Goal: Task Accomplishment & Management: Use online tool/utility

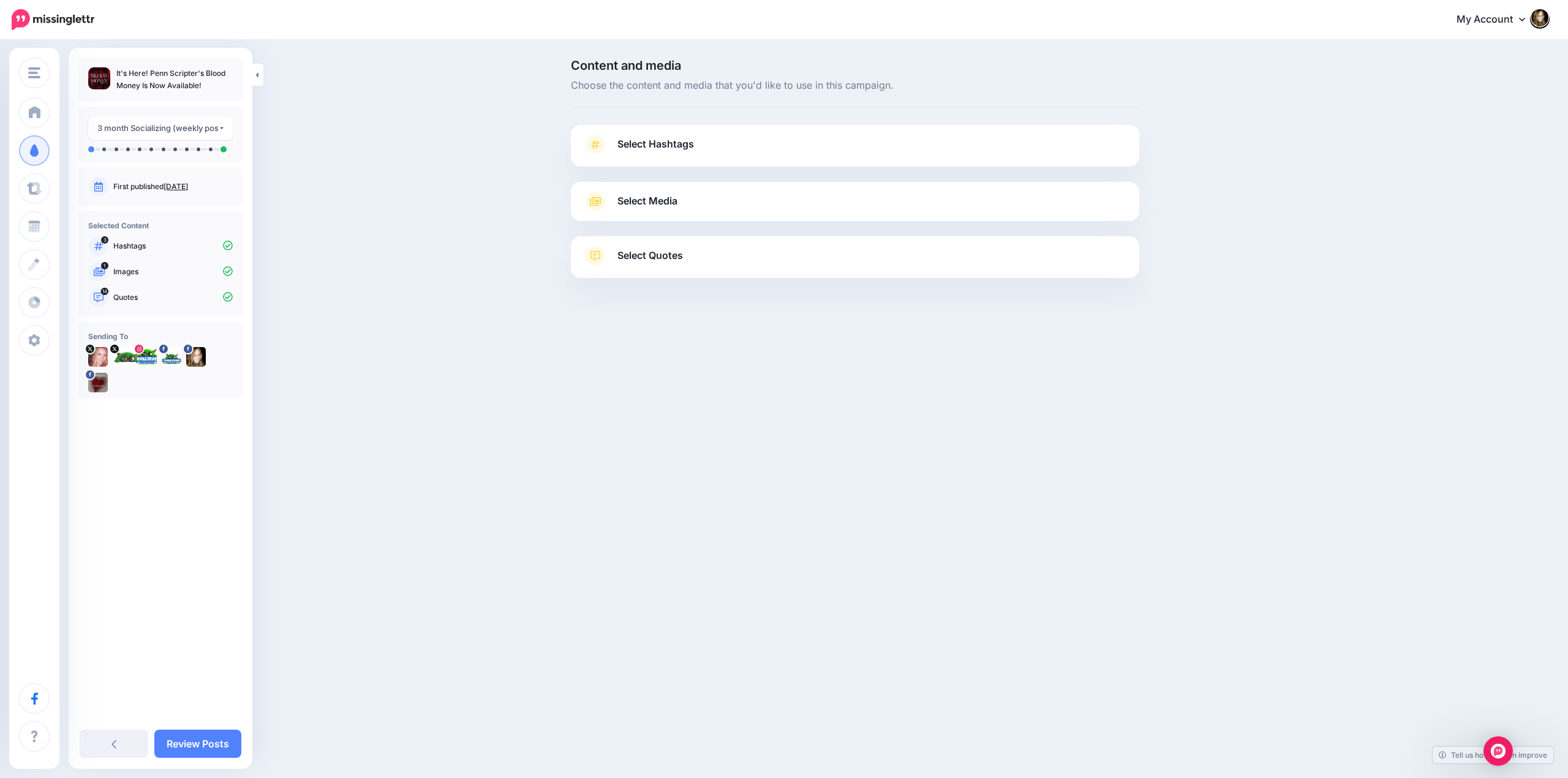
click at [715, 146] on link "Select Hashtags" at bounding box center [855, 150] width 544 height 32
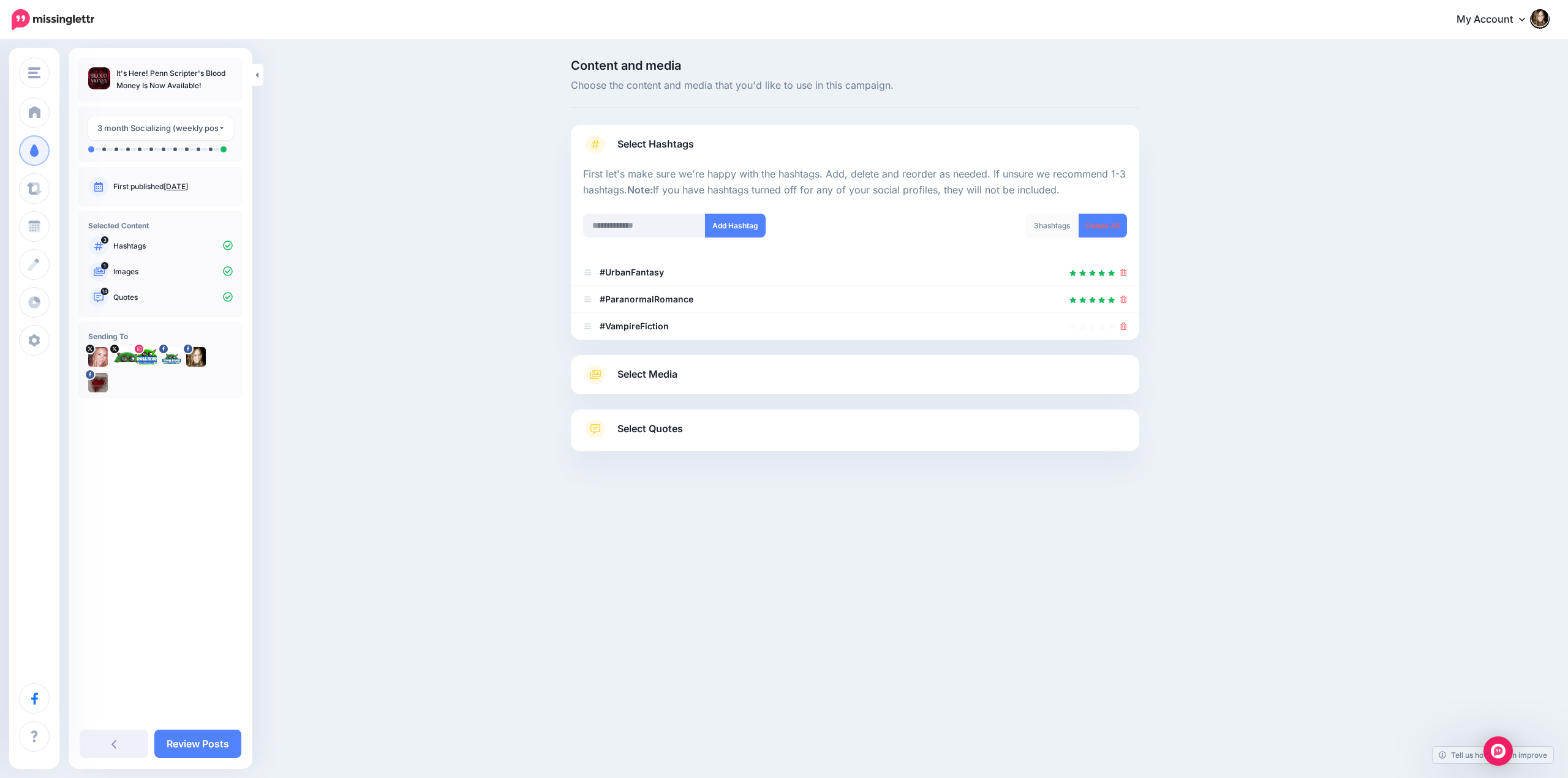
click at [707, 372] on link "Select Media" at bounding box center [855, 374] width 544 height 20
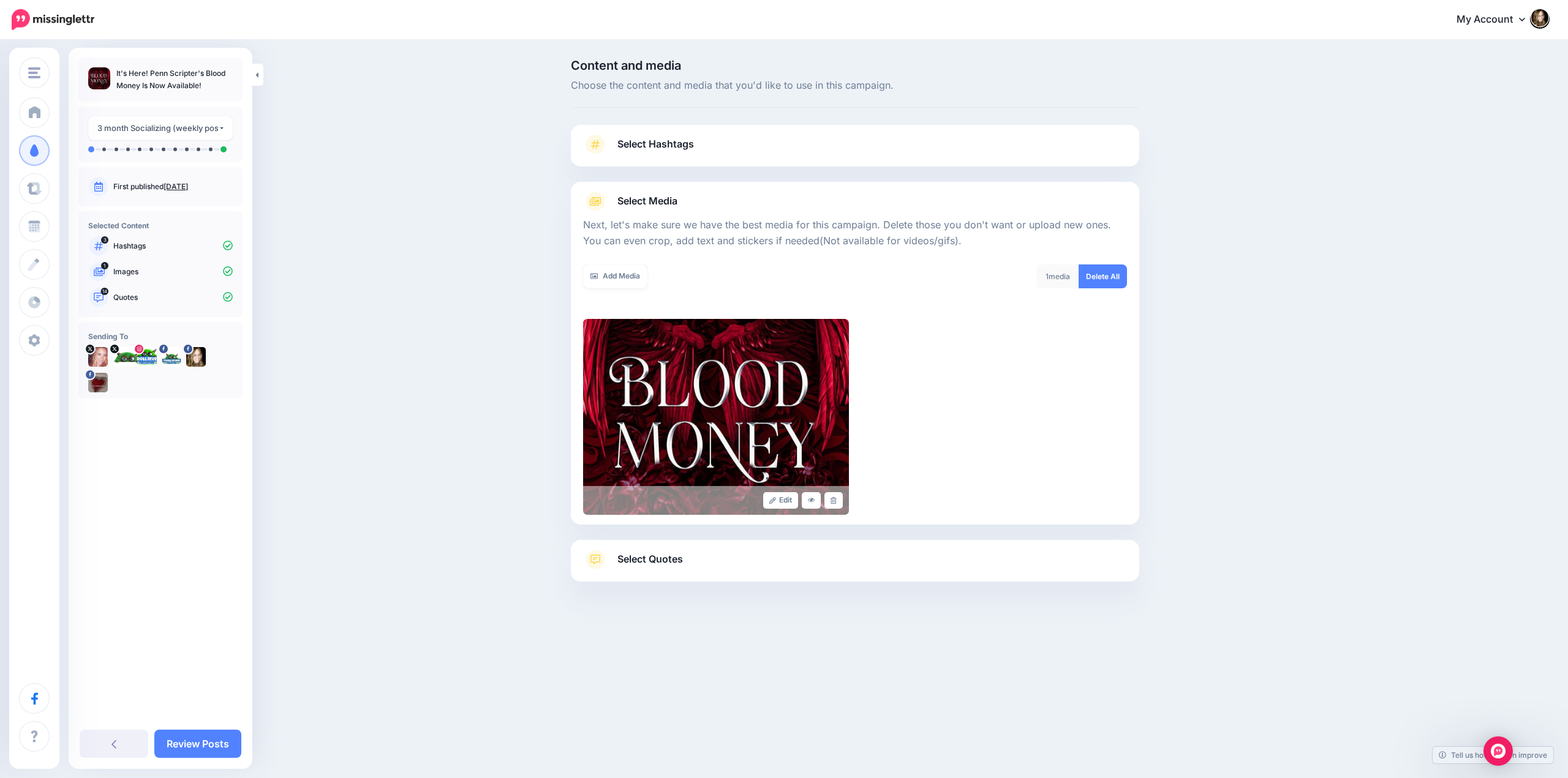
click at [686, 557] on link "Select Quotes" at bounding box center [855, 565] width 544 height 32
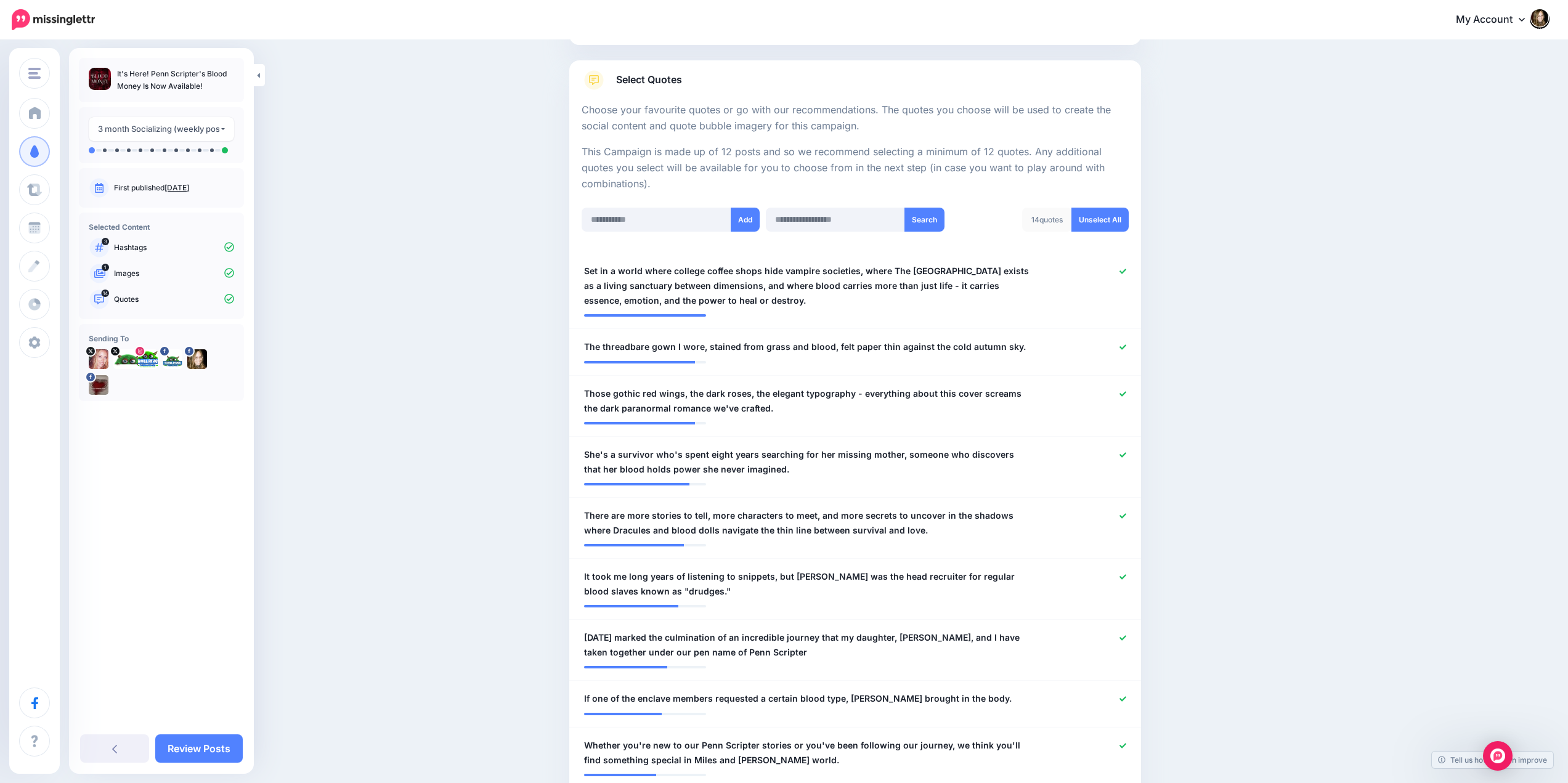
scroll to position [185, 0]
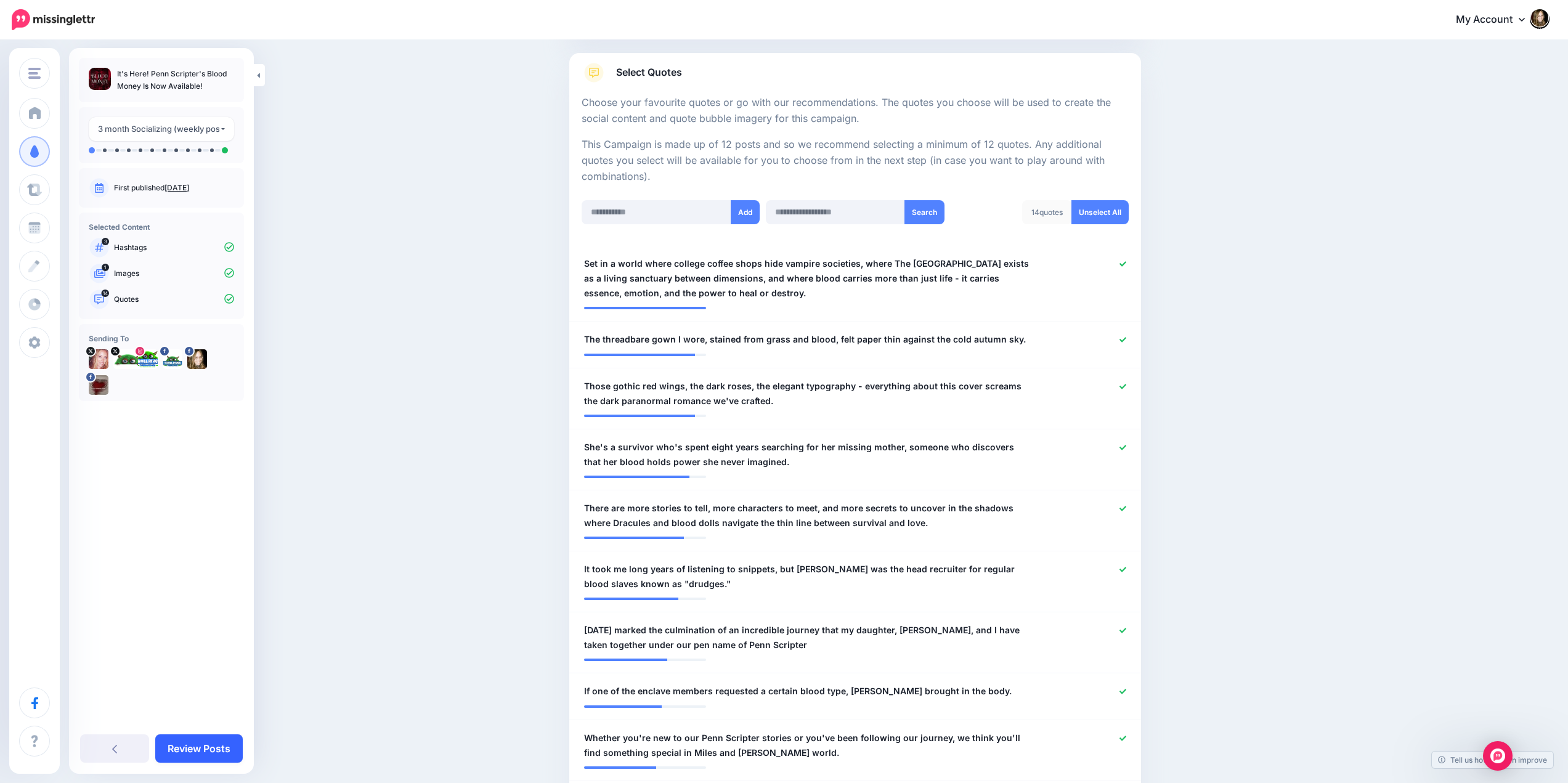
click at [189, 746] on link "Review Posts" at bounding box center [198, 748] width 87 height 28
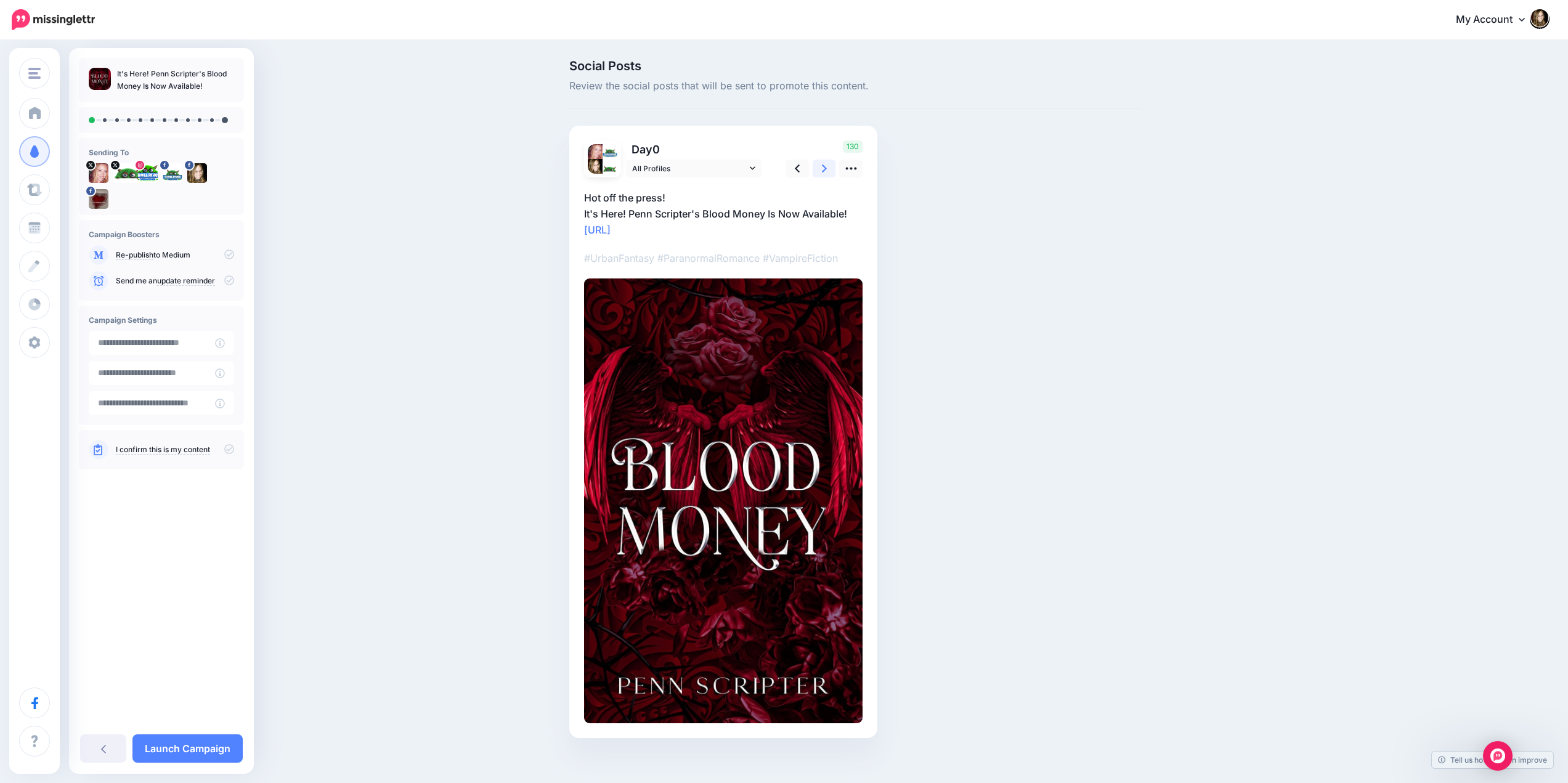
click at [827, 166] on icon at bounding box center [824, 168] width 5 height 8
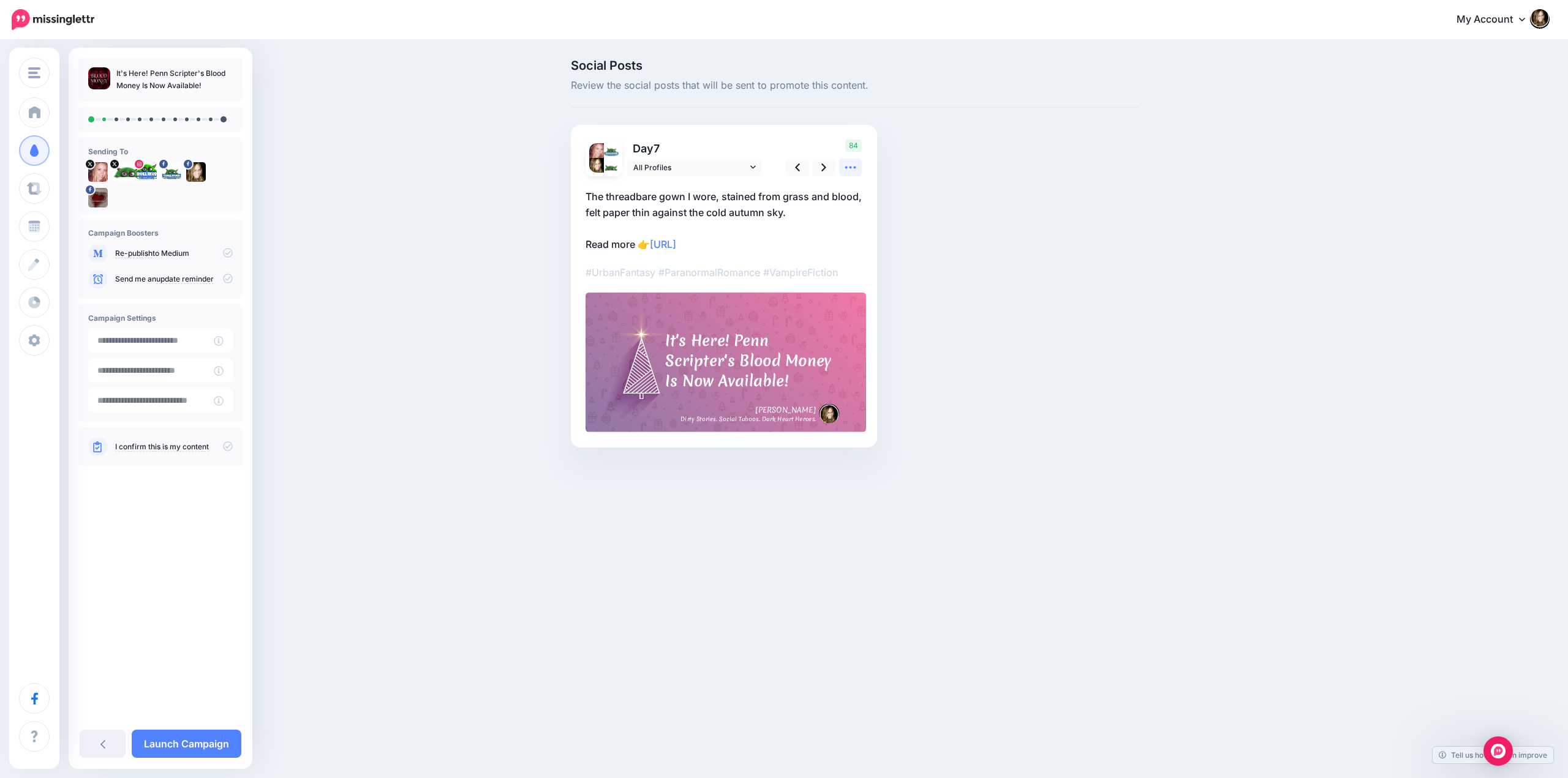
click at [847, 163] on icon at bounding box center [851, 168] width 13 height 13
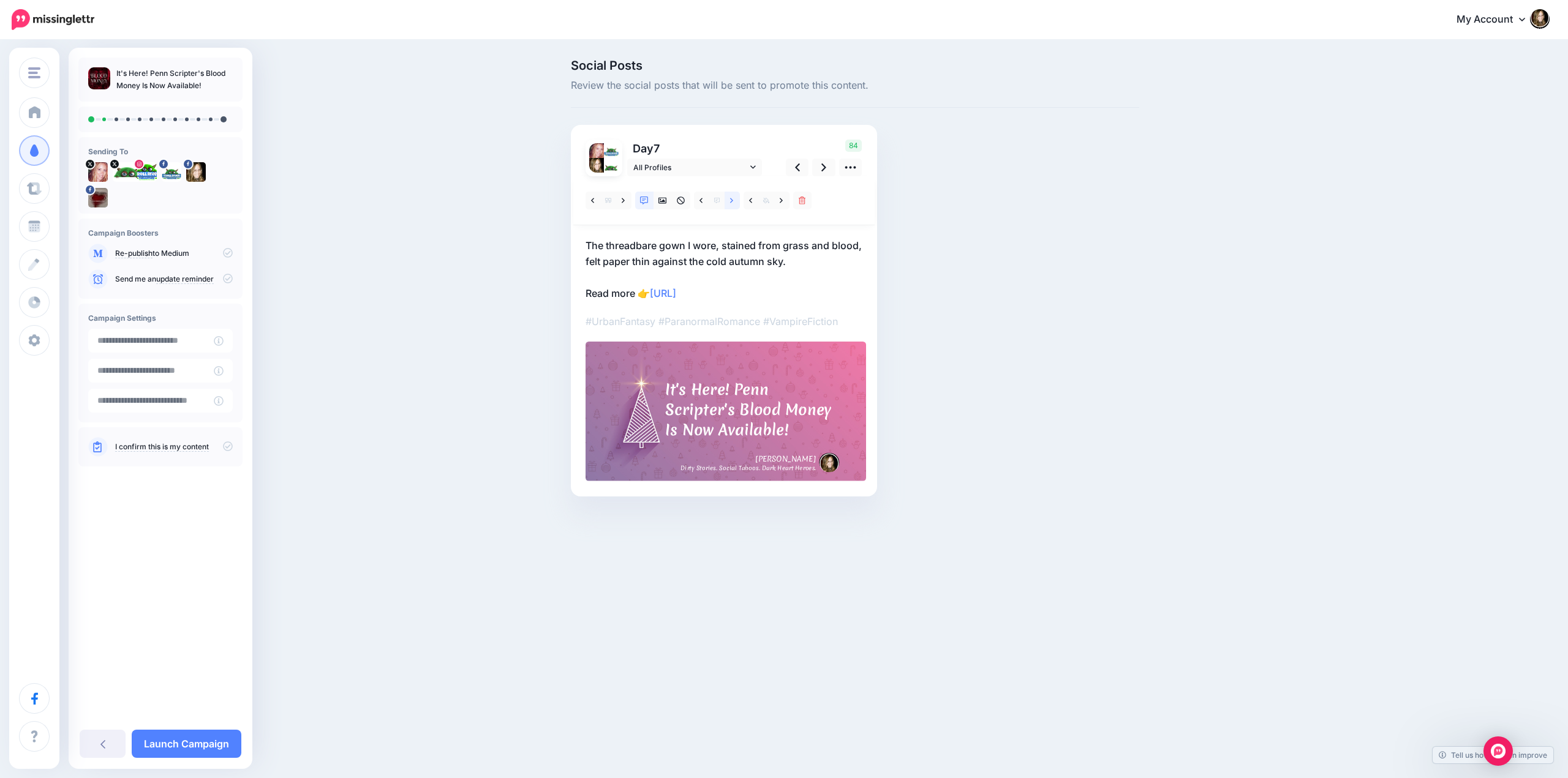
click at [730, 199] on link at bounding box center [733, 200] width 15 height 18
click at [703, 201] on icon at bounding box center [701, 201] width 3 height 8
click at [704, 201] on link at bounding box center [702, 200] width 15 height 18
click at [782, 201] on icon at bounding box center [781, 200] width 3 height 5
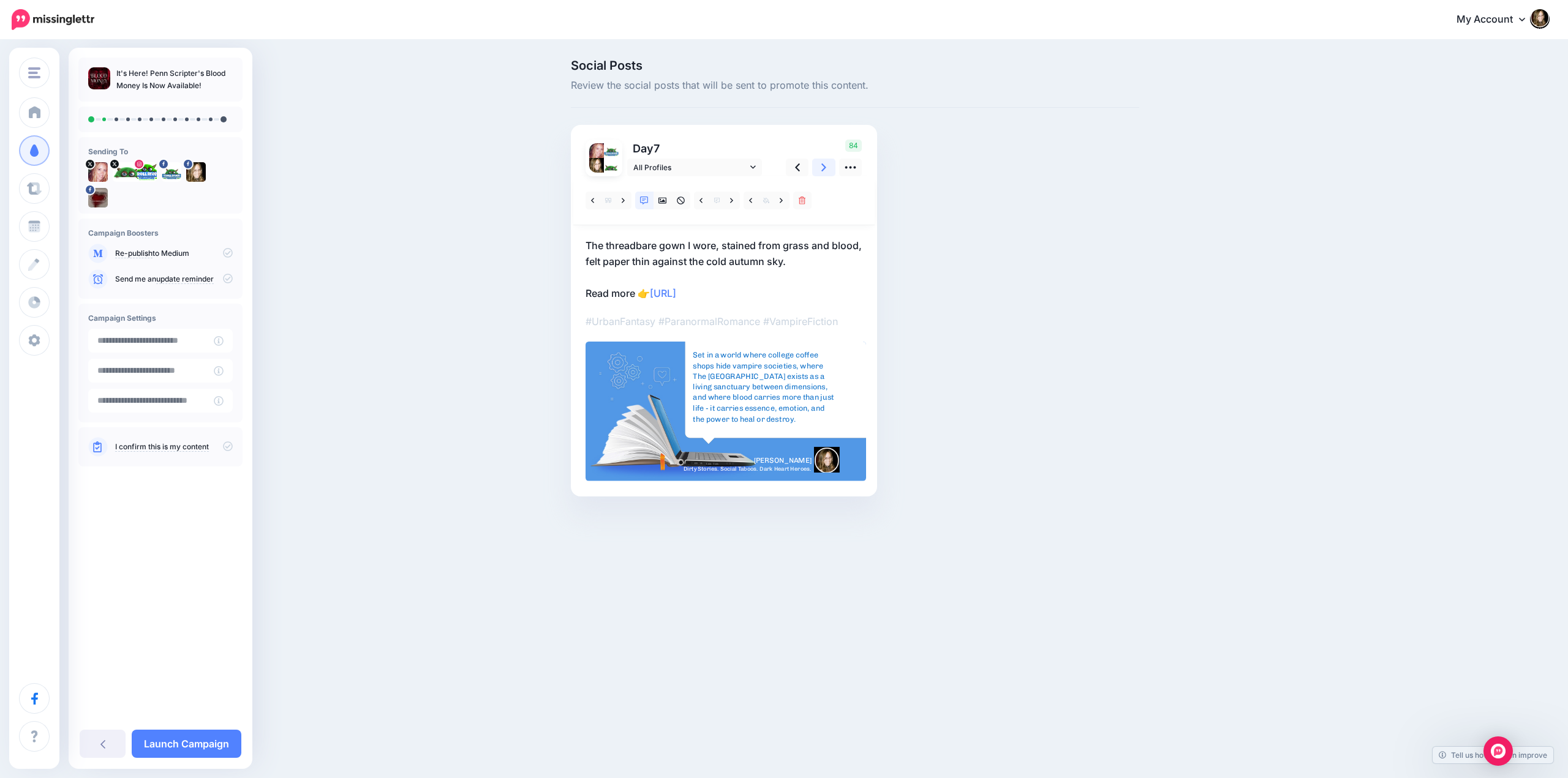
click at [822, 167] on icon at bounding box center [823, 168] width 5 height 13
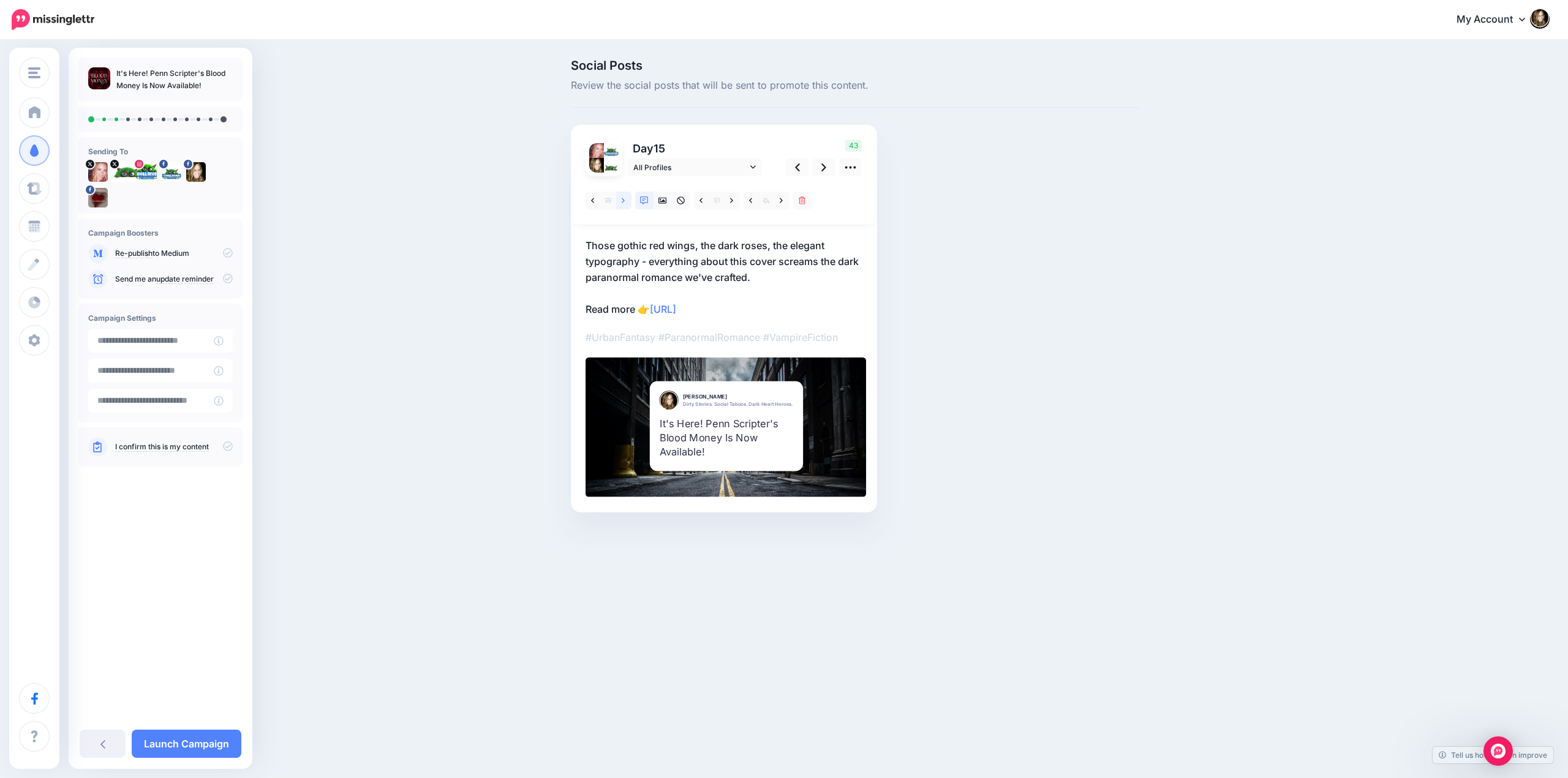
click at [622, 204] on icon at bounding box center [623, 201] width 3 height 8
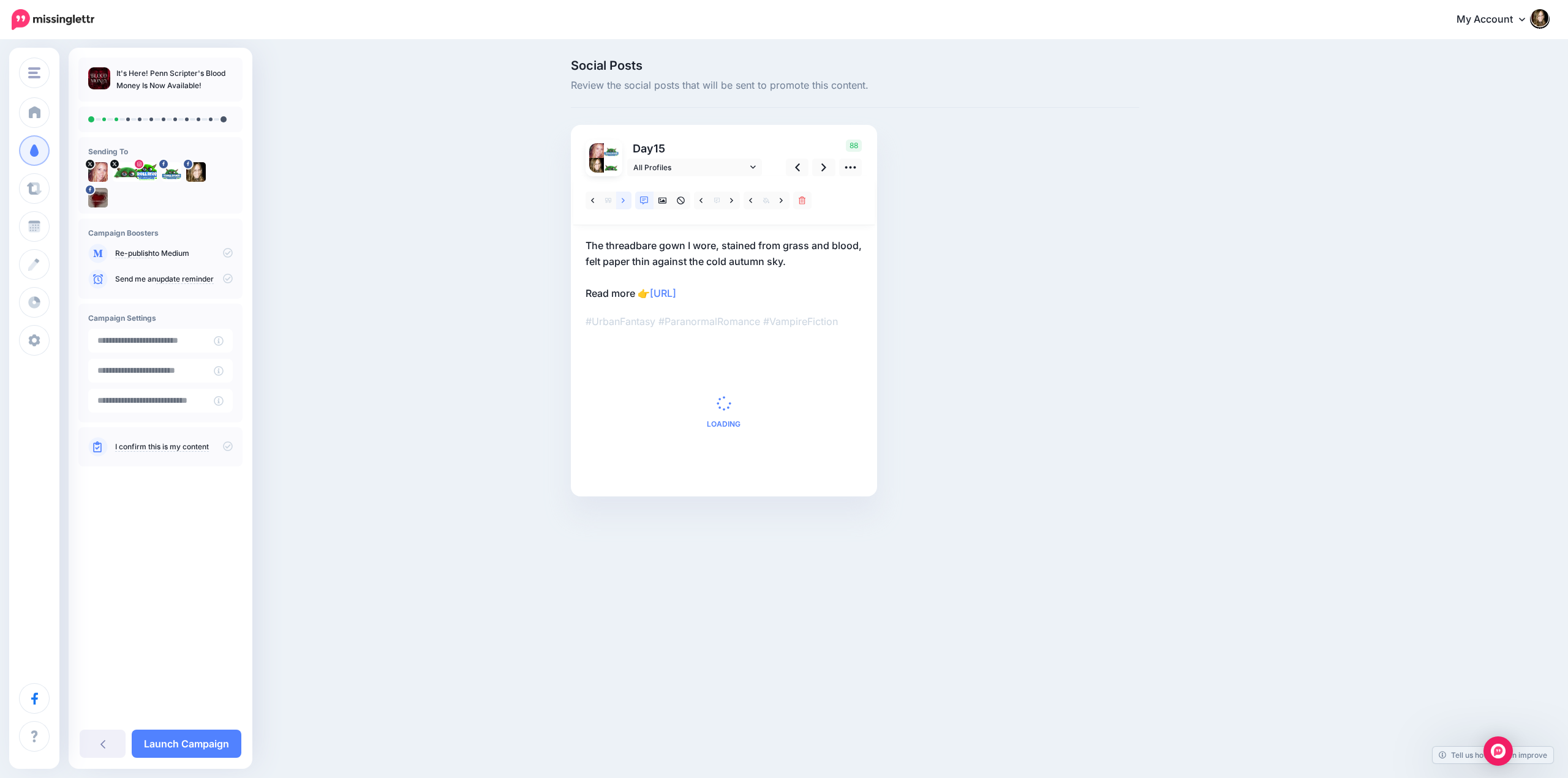
click at [623, 204] on icon at bounding box center [623, 201] width 3 height 8
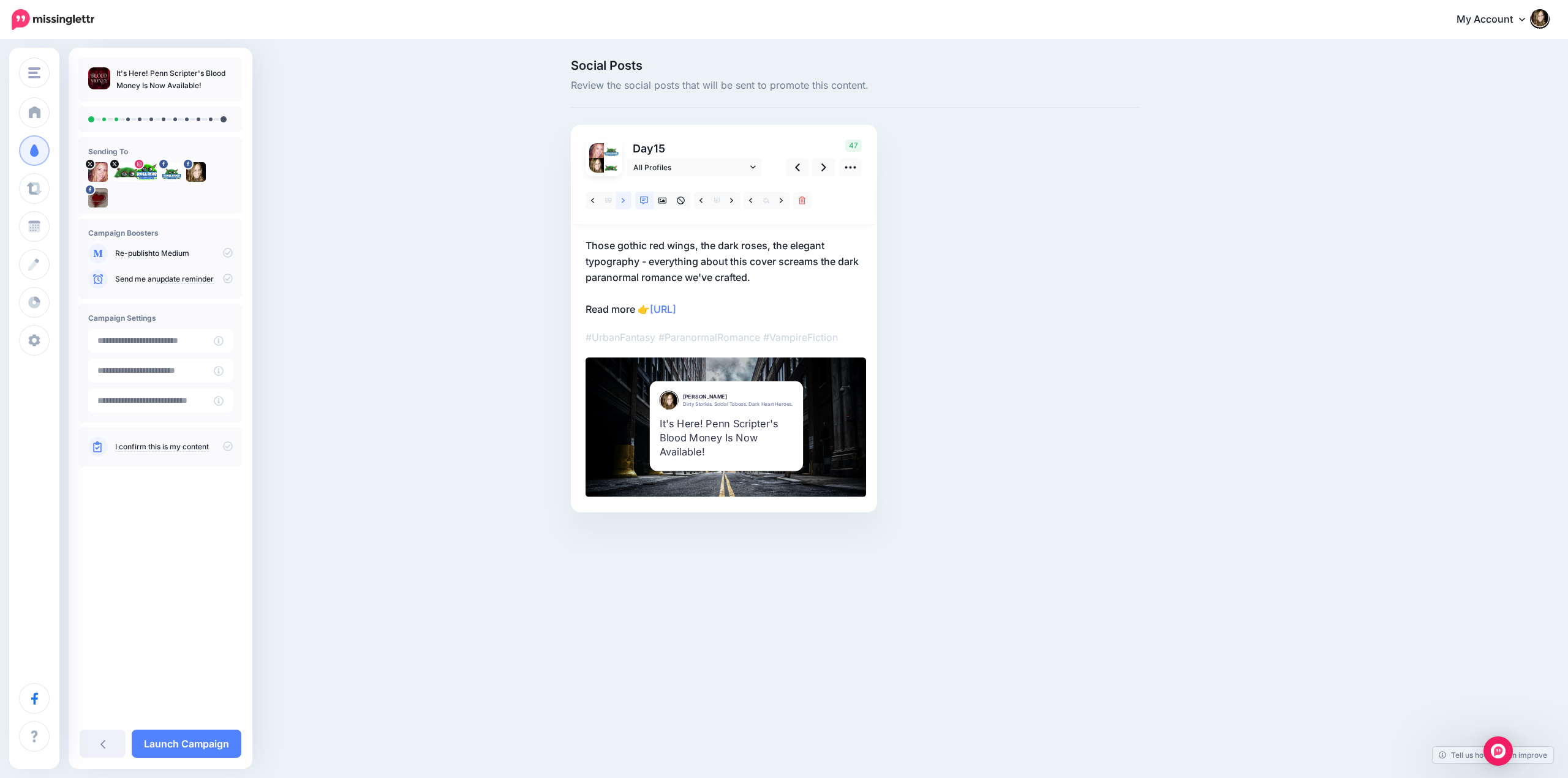
click at [623, 204] on icon at bounding box center [623, 201] width 3 height 8
click at [818, 165] on link at bounding box center [823, 167] width 23 height 18
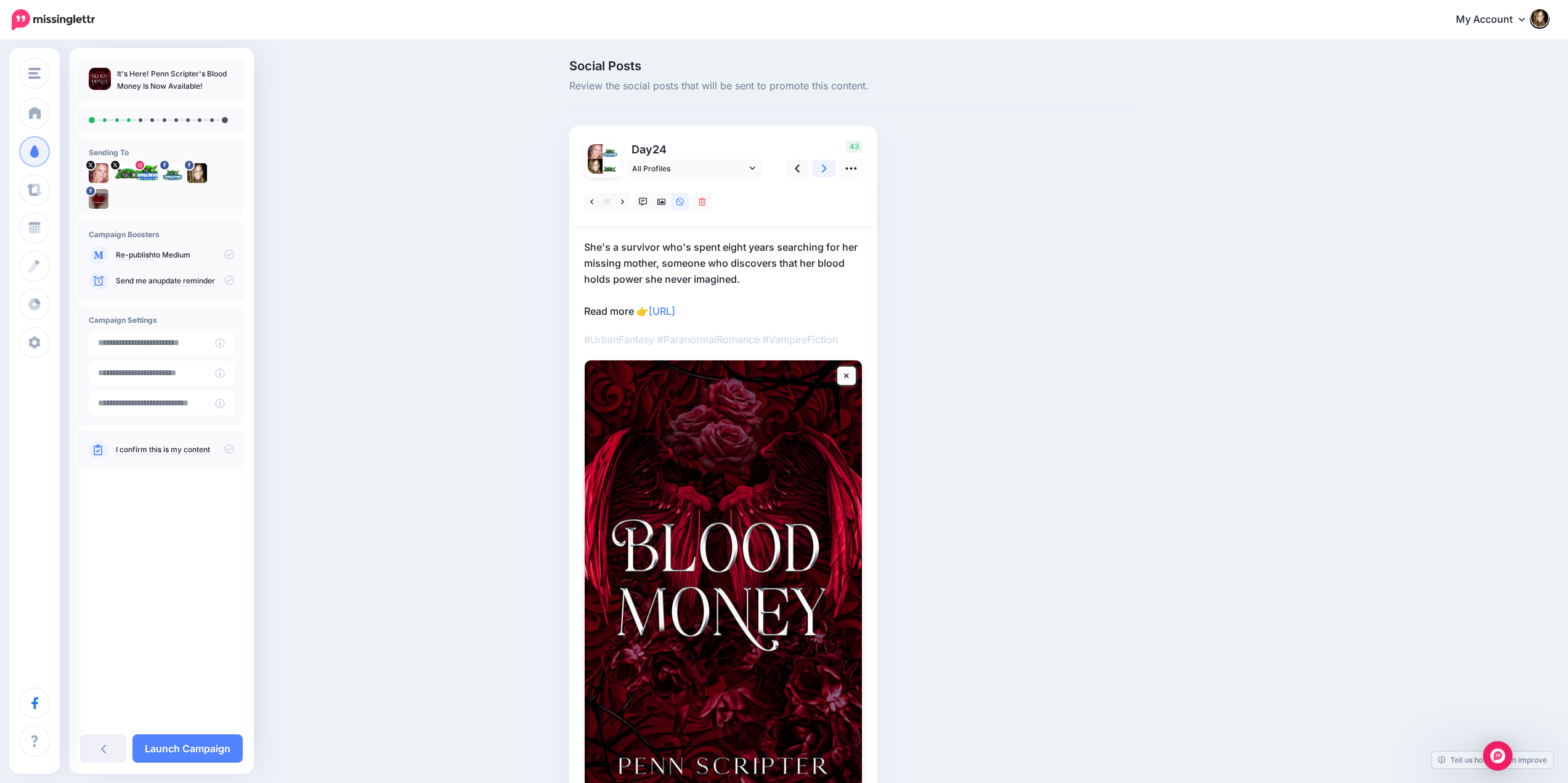
click at [823, 166] on link at bounding box center [824, 168] width 23 height 18
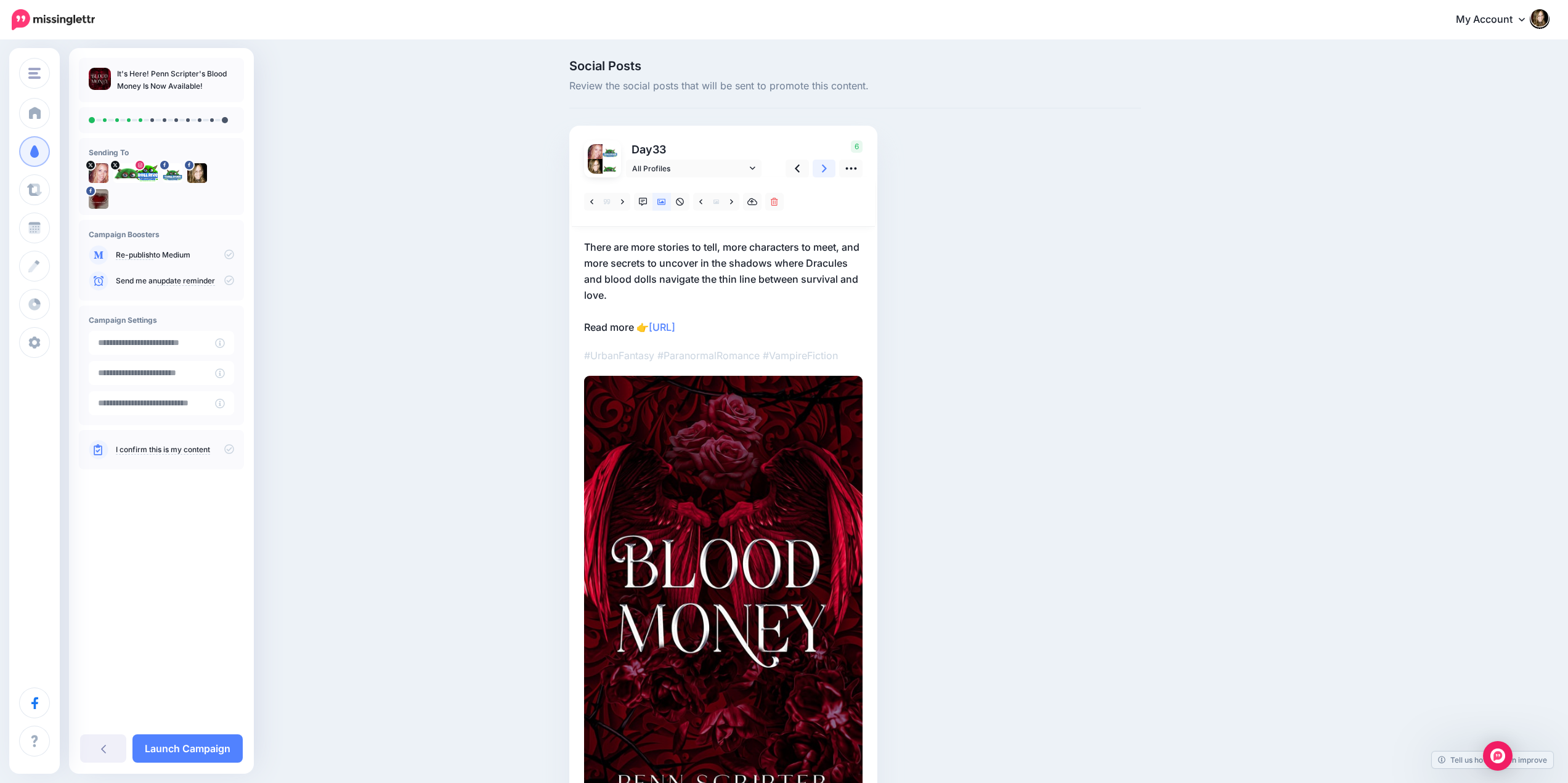
click at [823, 166] on link at bounding box center [824, 168] width 23 height 18
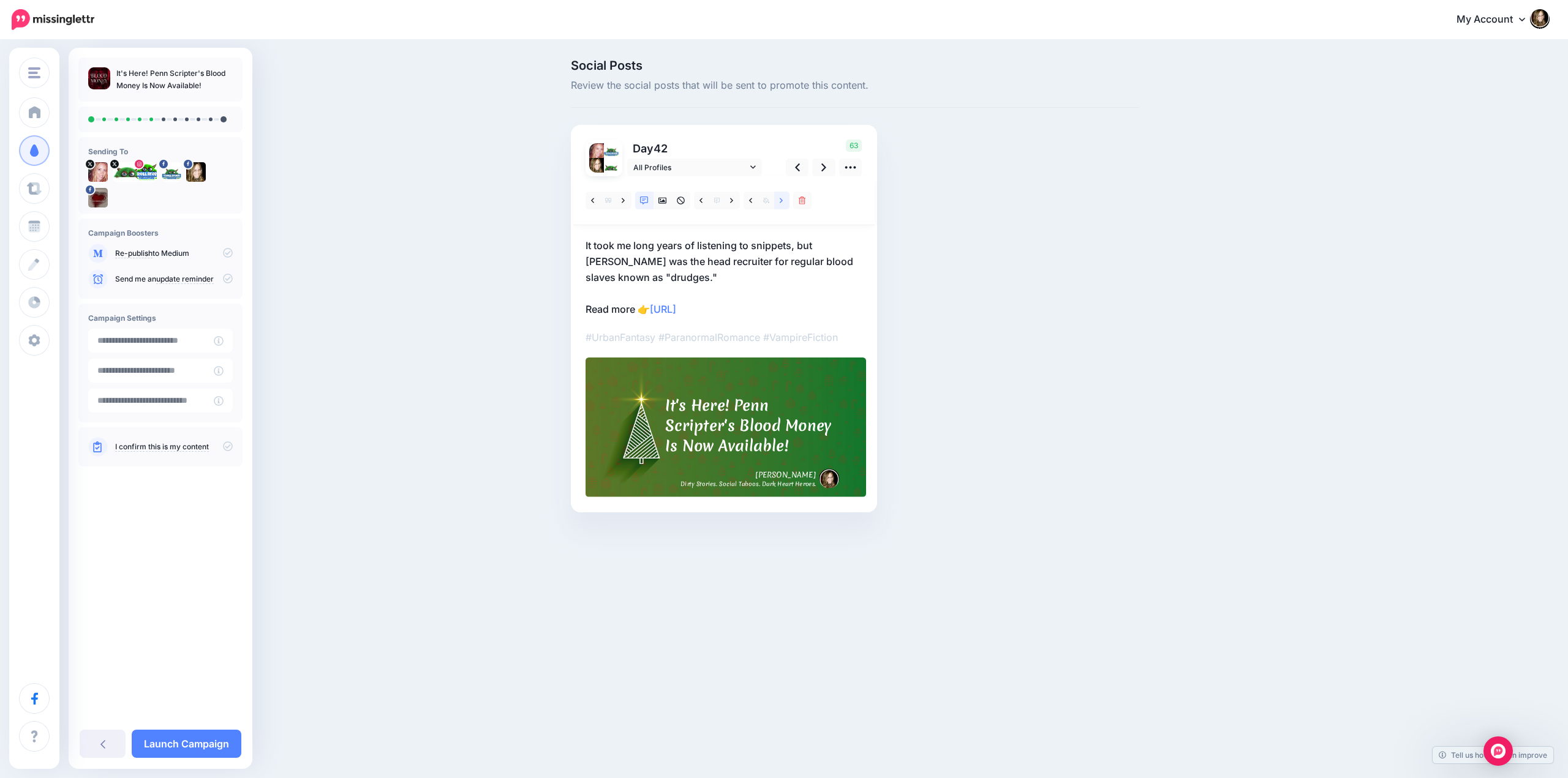
click at [779, 202] on link at bounding box center [782, 200] width 15 height 18
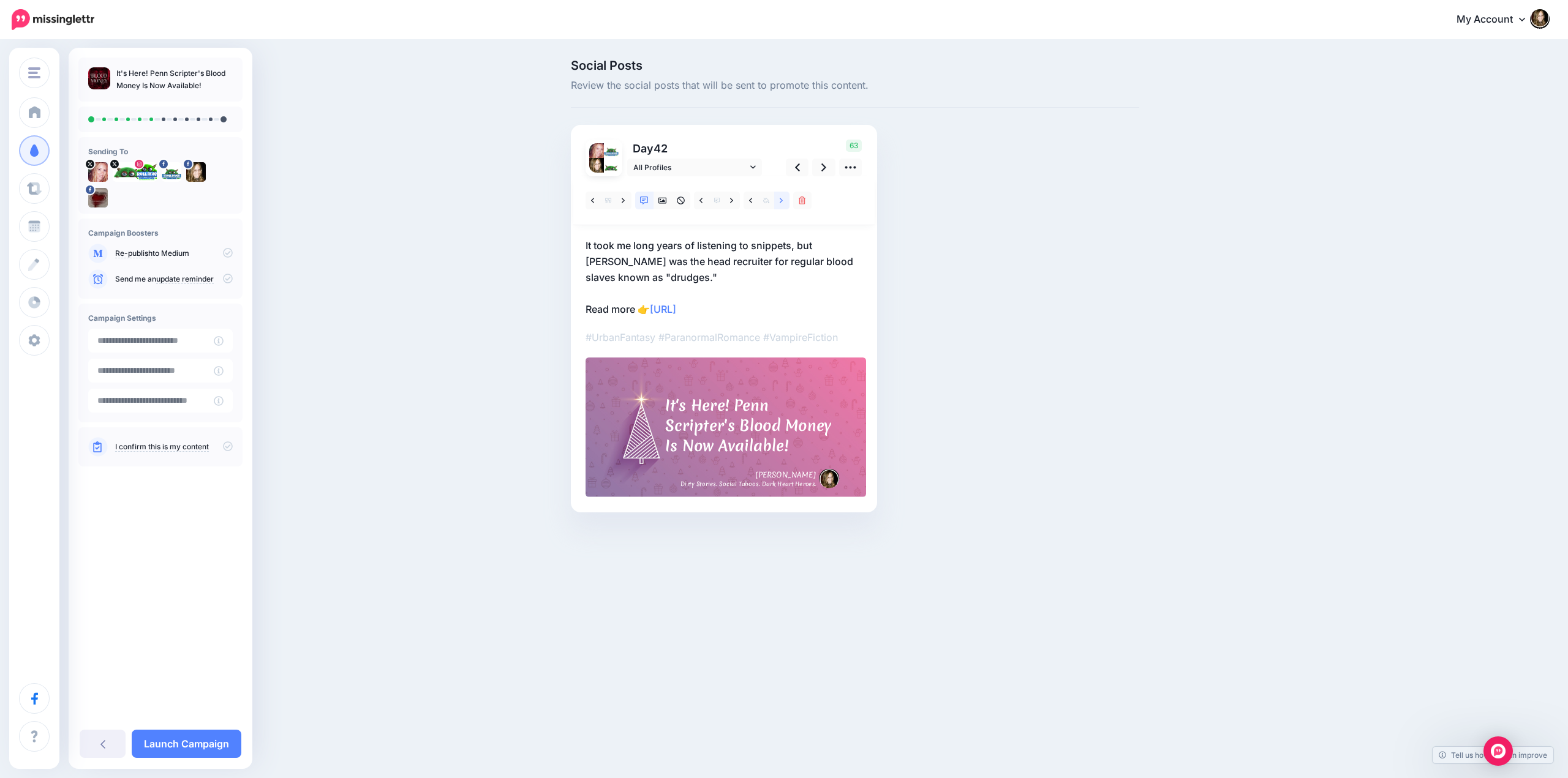
click at [779, 202] on link at bounding box center [782, 200] width 15 height 18
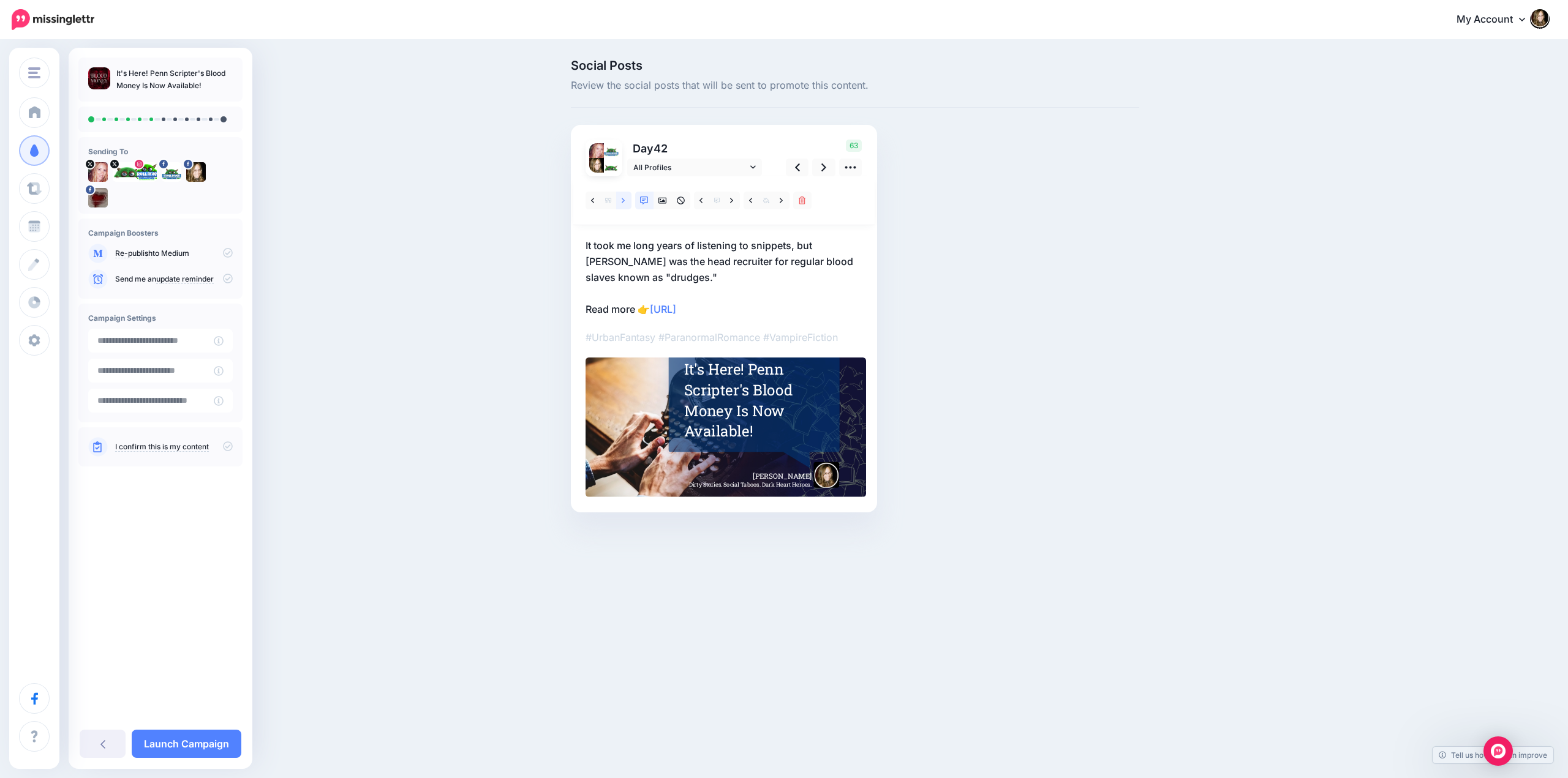
click at [625, 200] on icon at bounding box center [623, 201] width 3 height 8
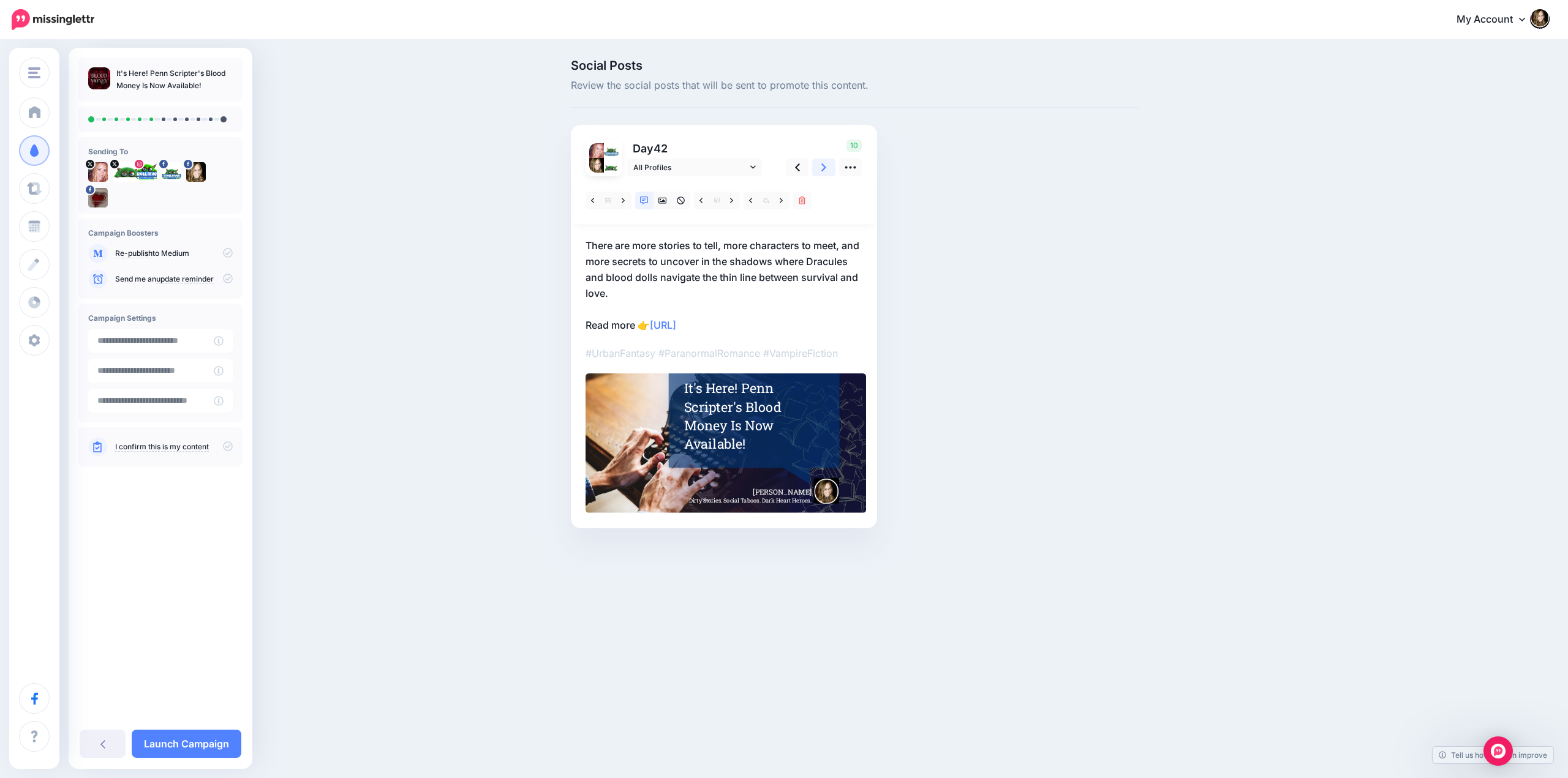
click at [819, 172] on link at bounding box center [823, 167] width 23 height 18
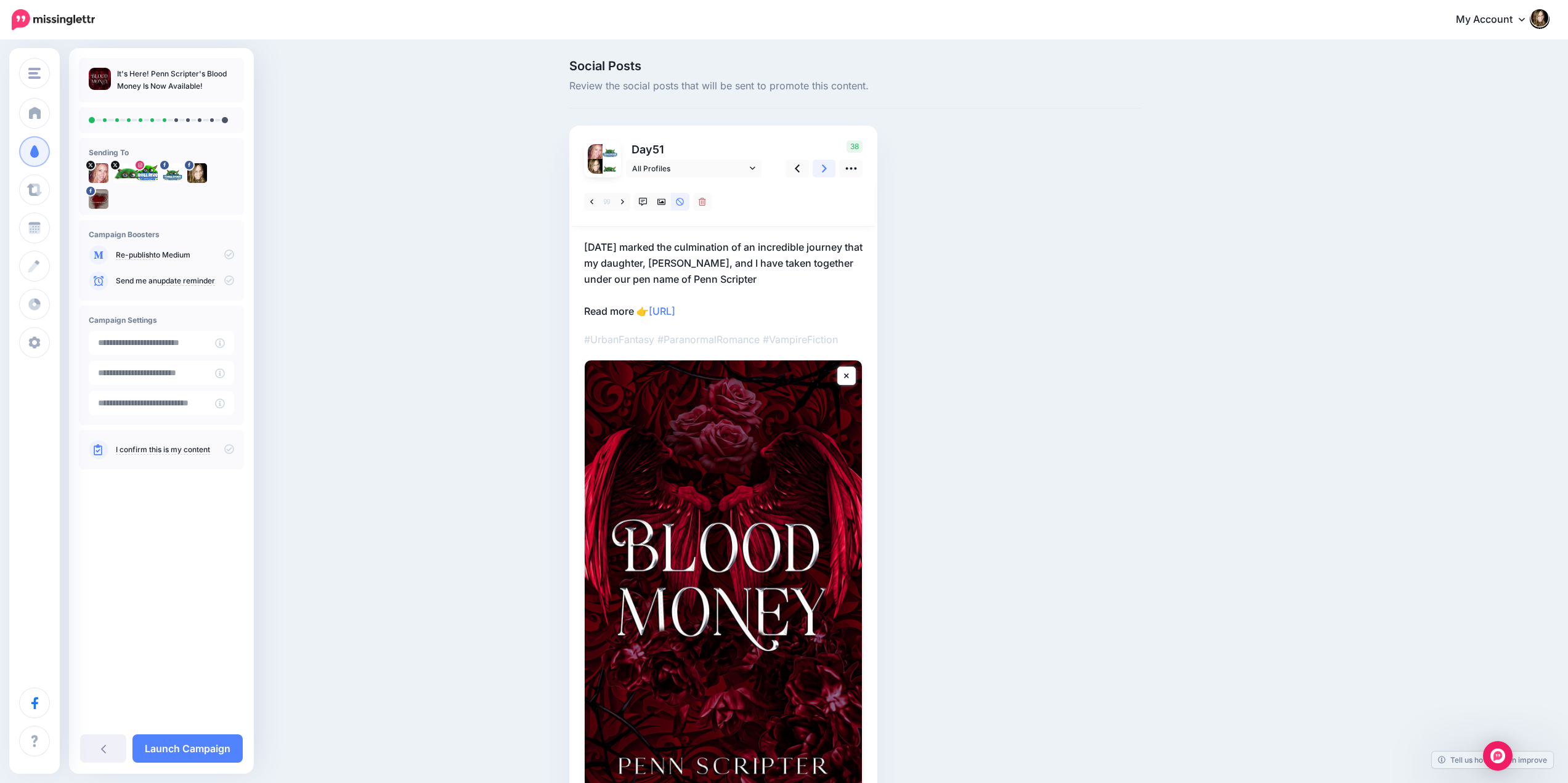
click at [824, 173] on link at bounding box center [824, 168] width 23 height 18
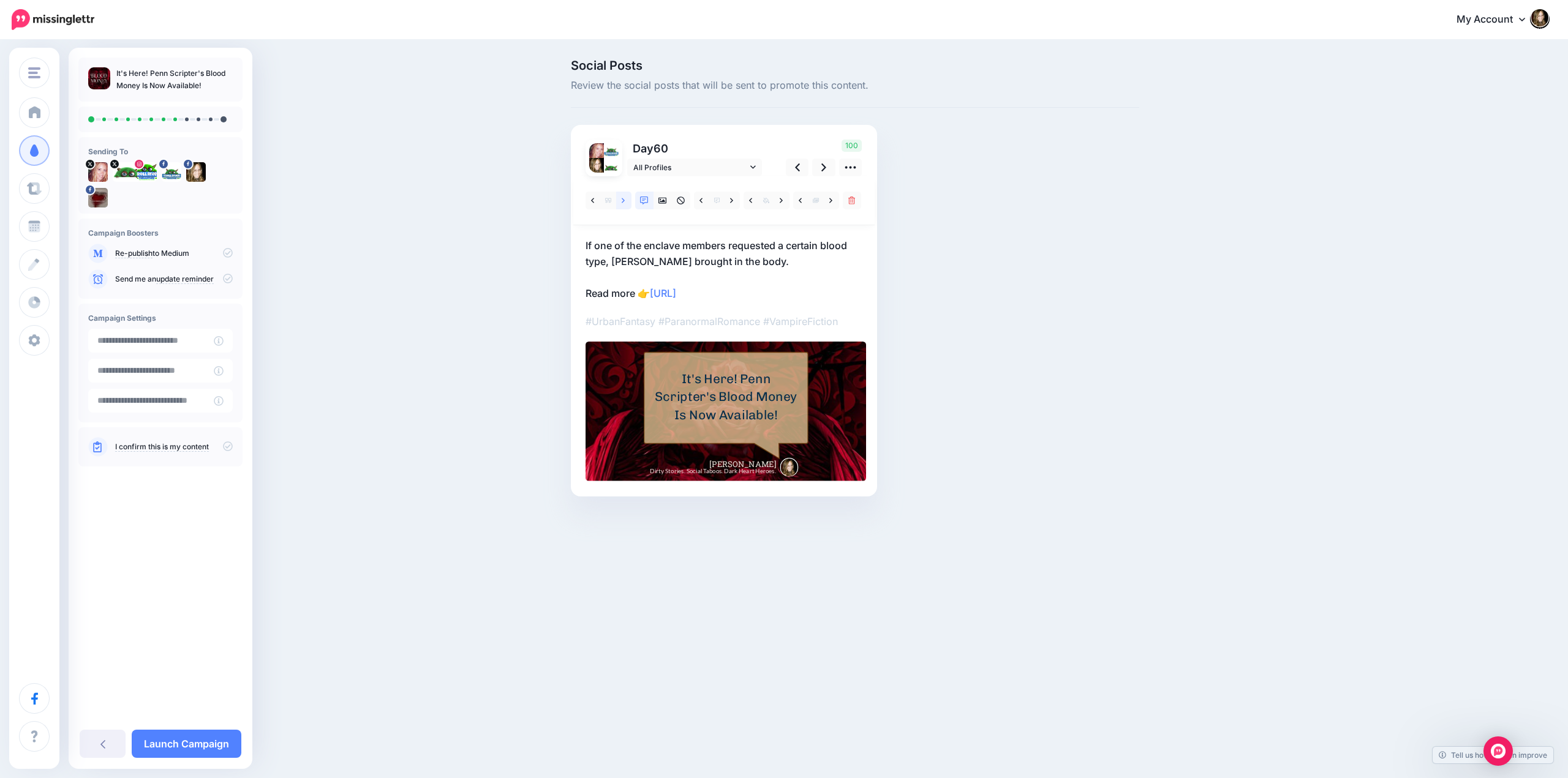
click at [623, 204] on icon at bounding box center [623, 201] width 3 height 8
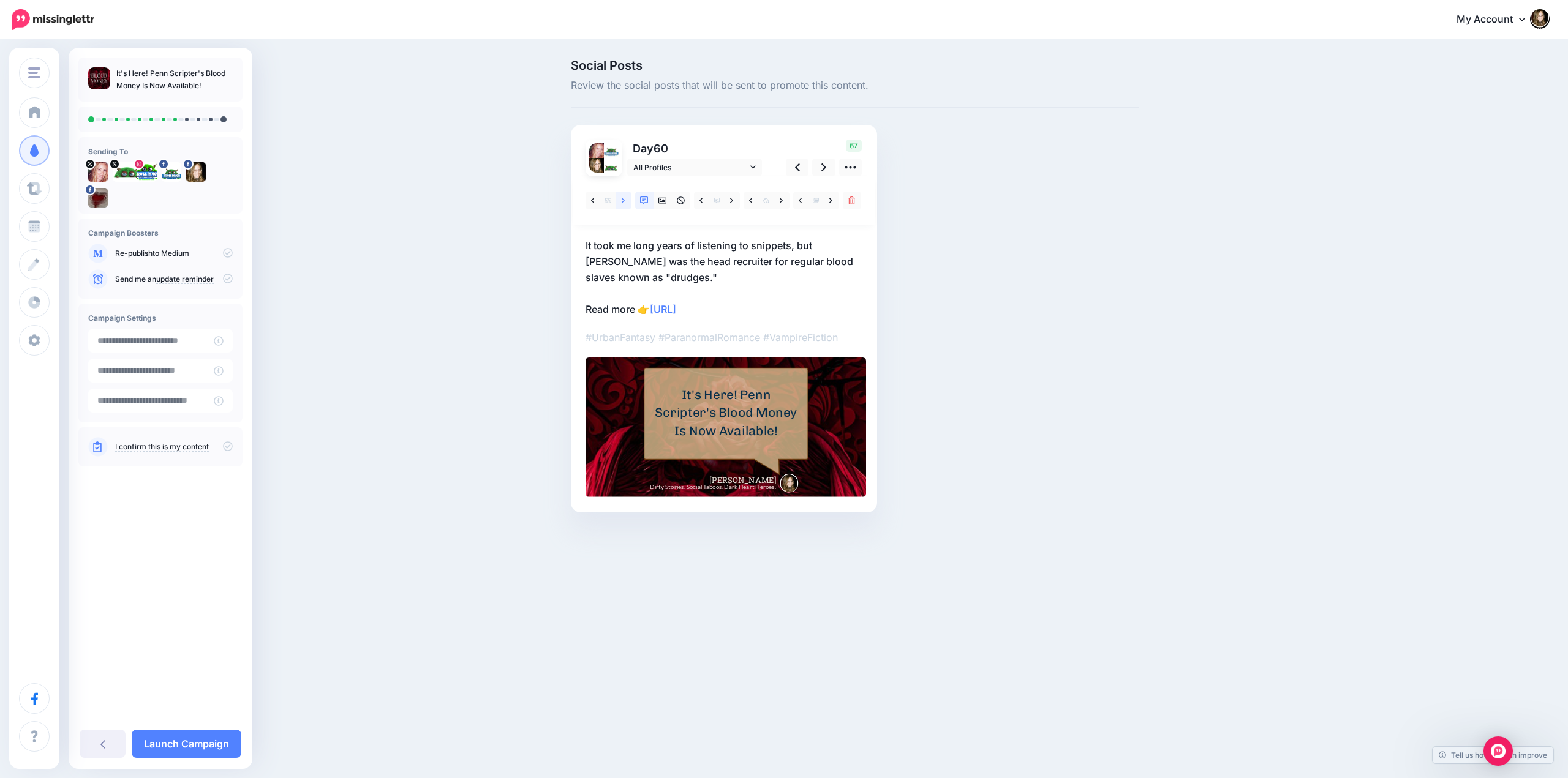
click at [624, 204] on icon at bounding box center [623, 201] width 3 height 8
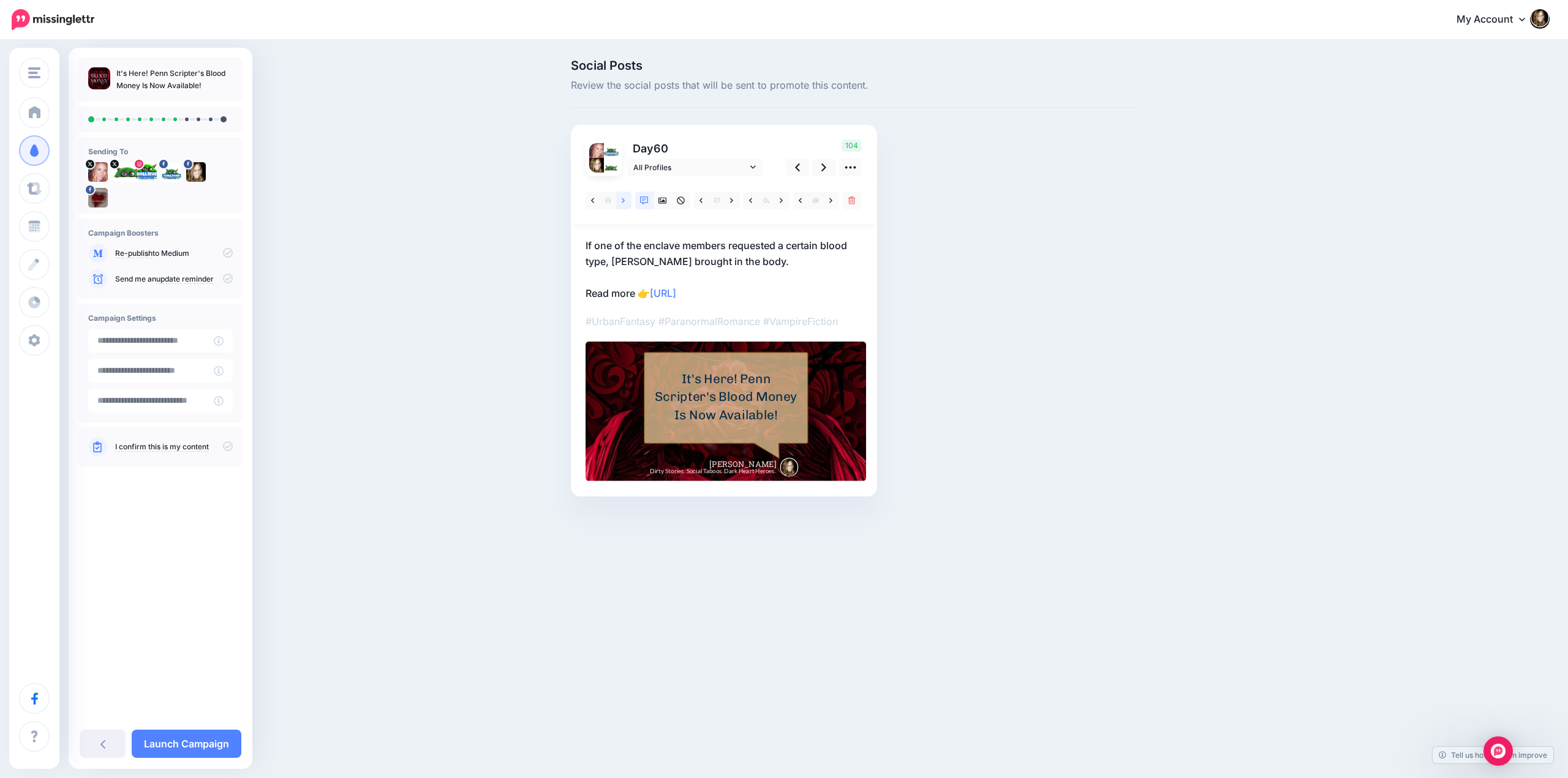
click at [624, 204] on icon at bounding box center [623, 201] width 3 height 8
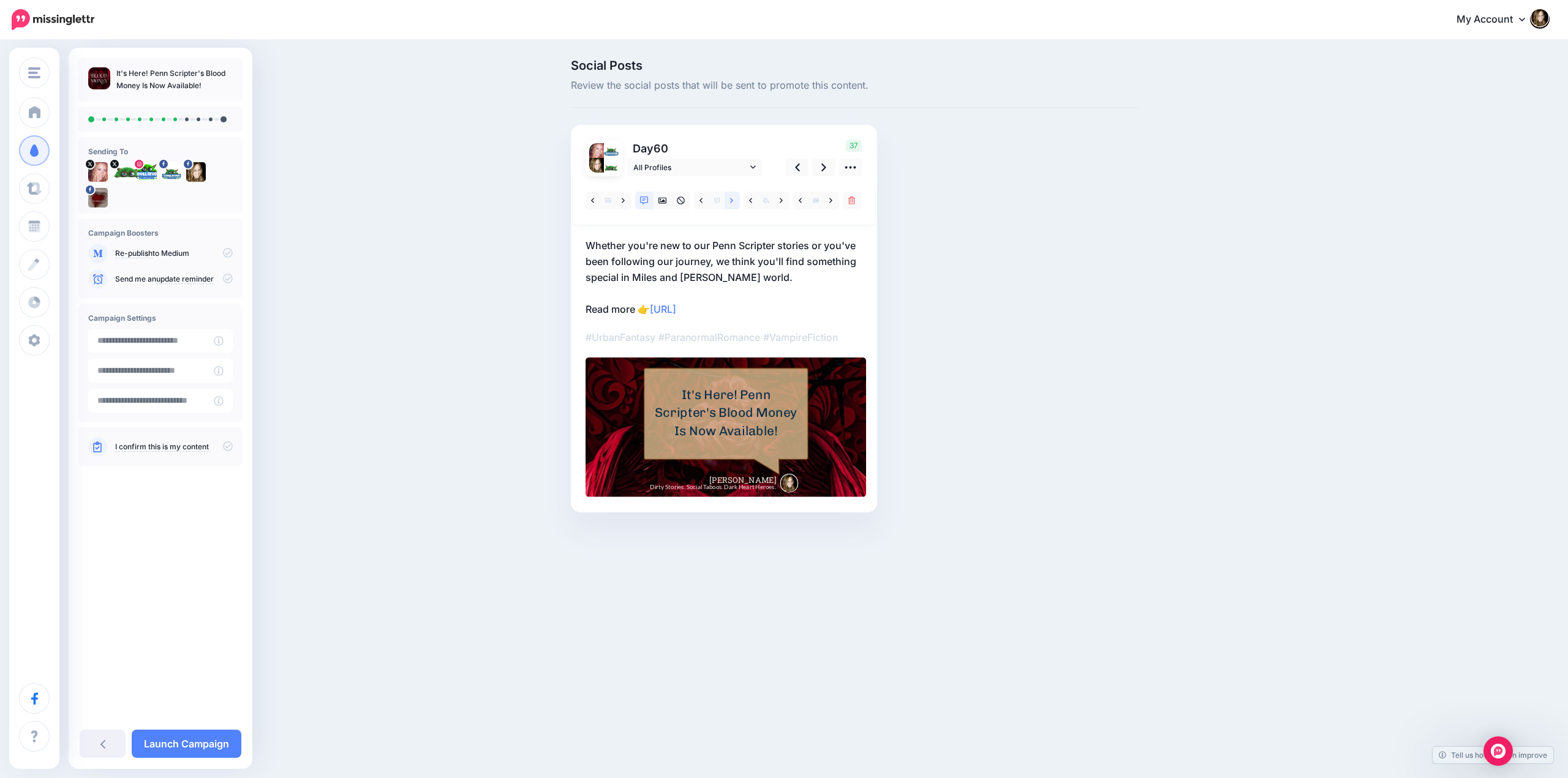
click at [734, 201] on icon at bounding box center [731, 200] width 3 height 5
click at [824, 170] on icon at bounding box center [823, 168] width 5 height 13
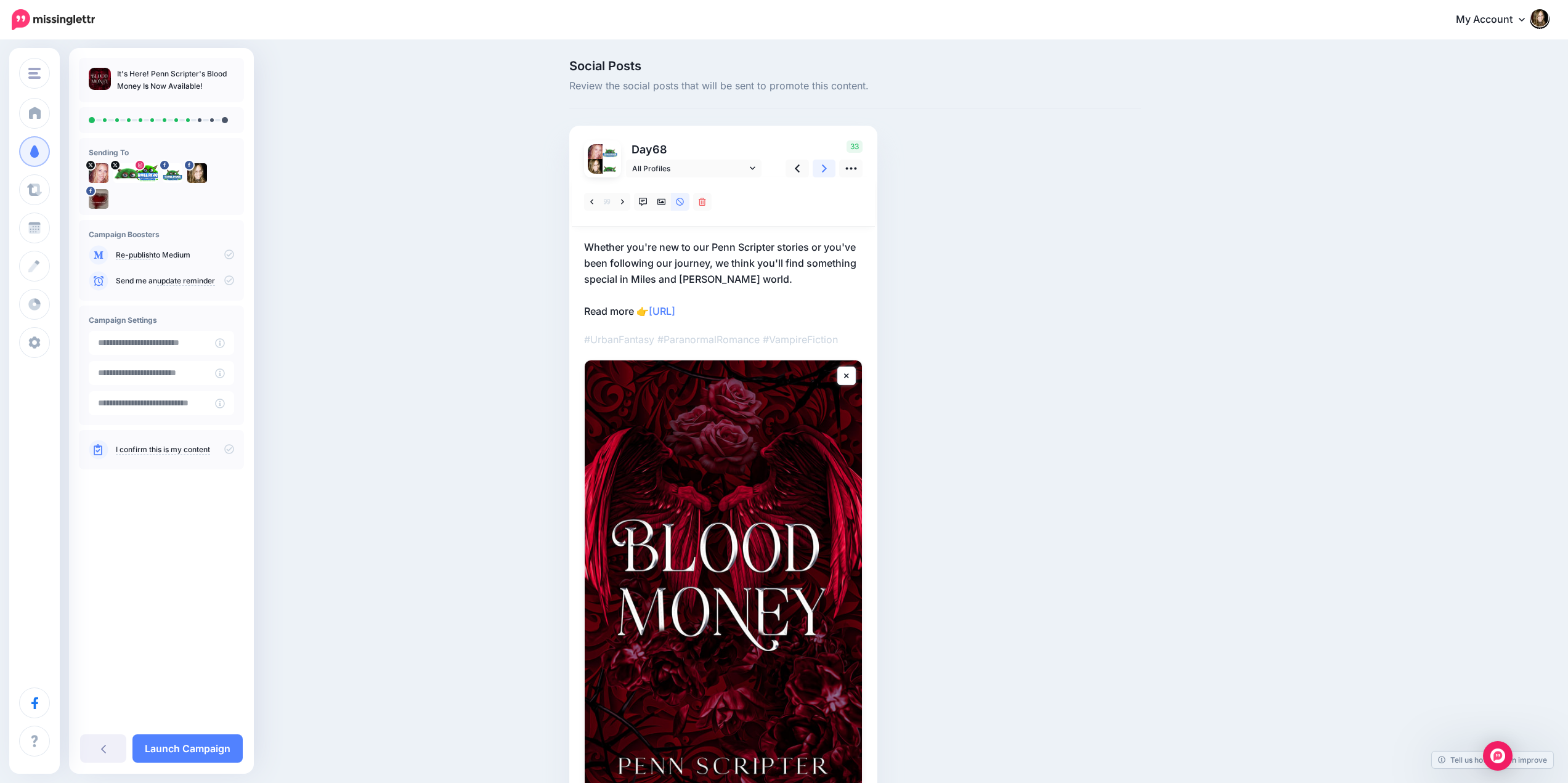
click at [827, 171] on icon at bounding box center [824, 168] width 5 height 8
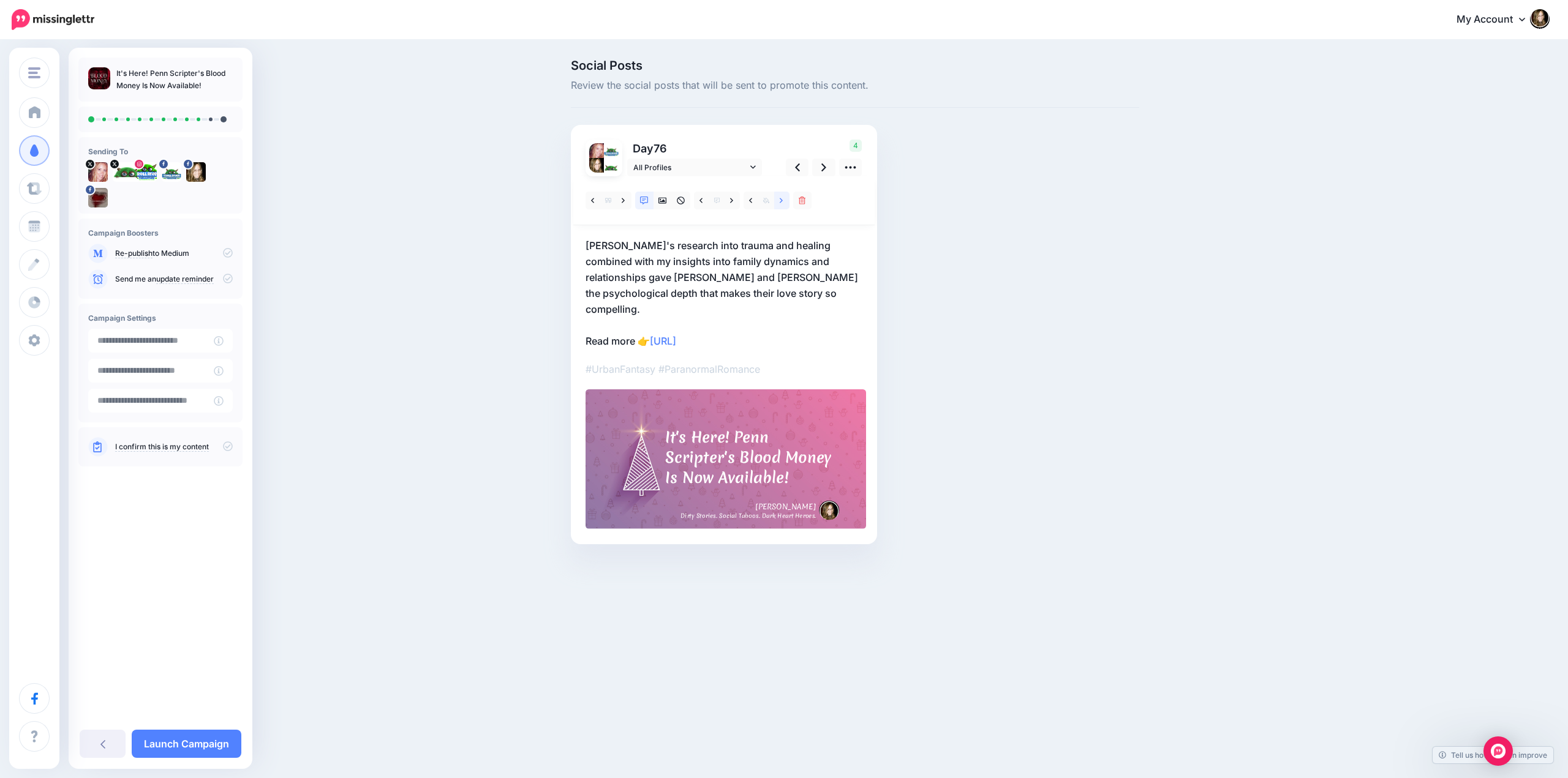
click at [781, 199] on icon at bounding box center [781, 200] width 3 height 5
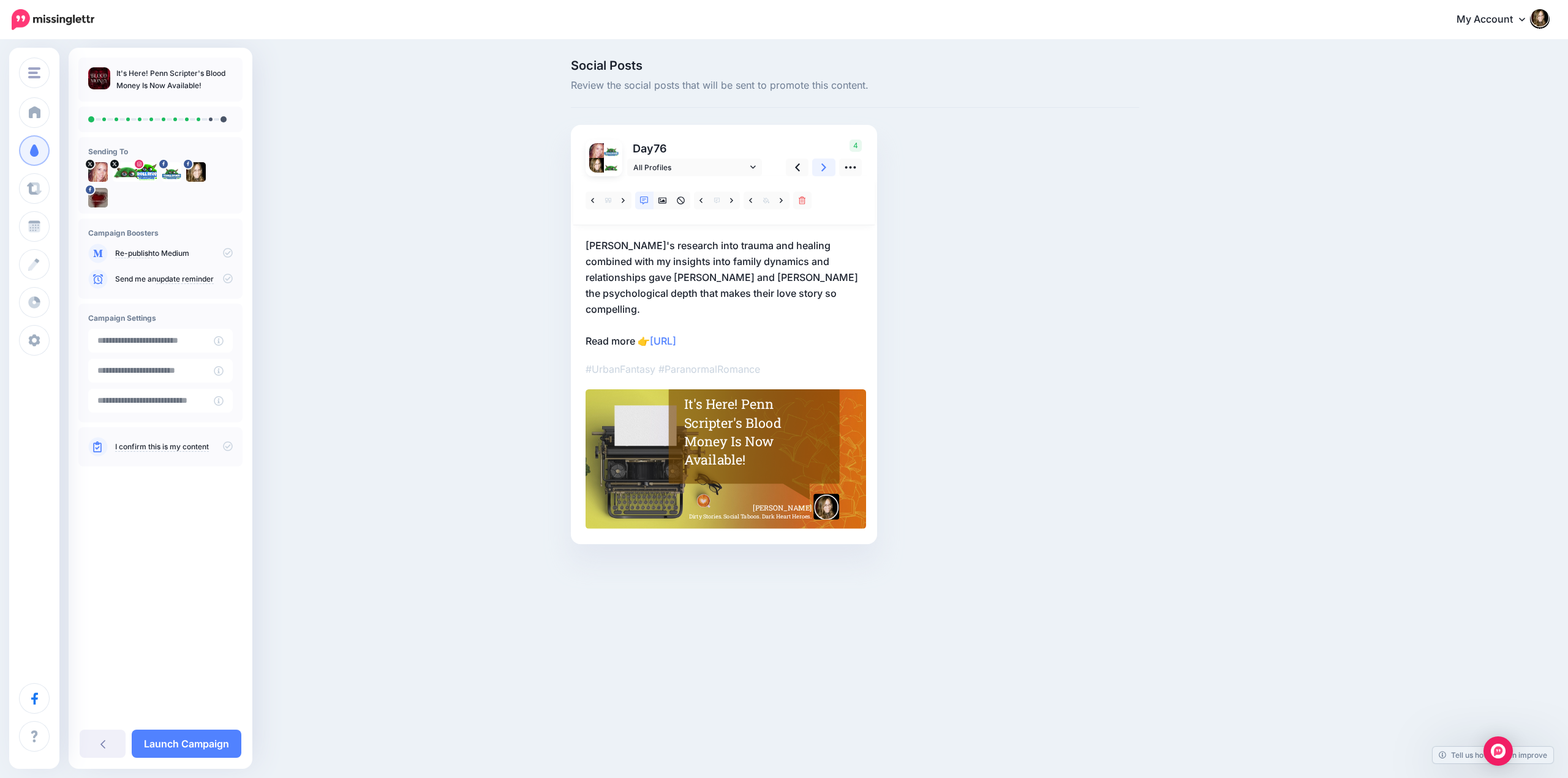
click at [820, 169] on link at bounding box center [823, 167] width 23 height 18
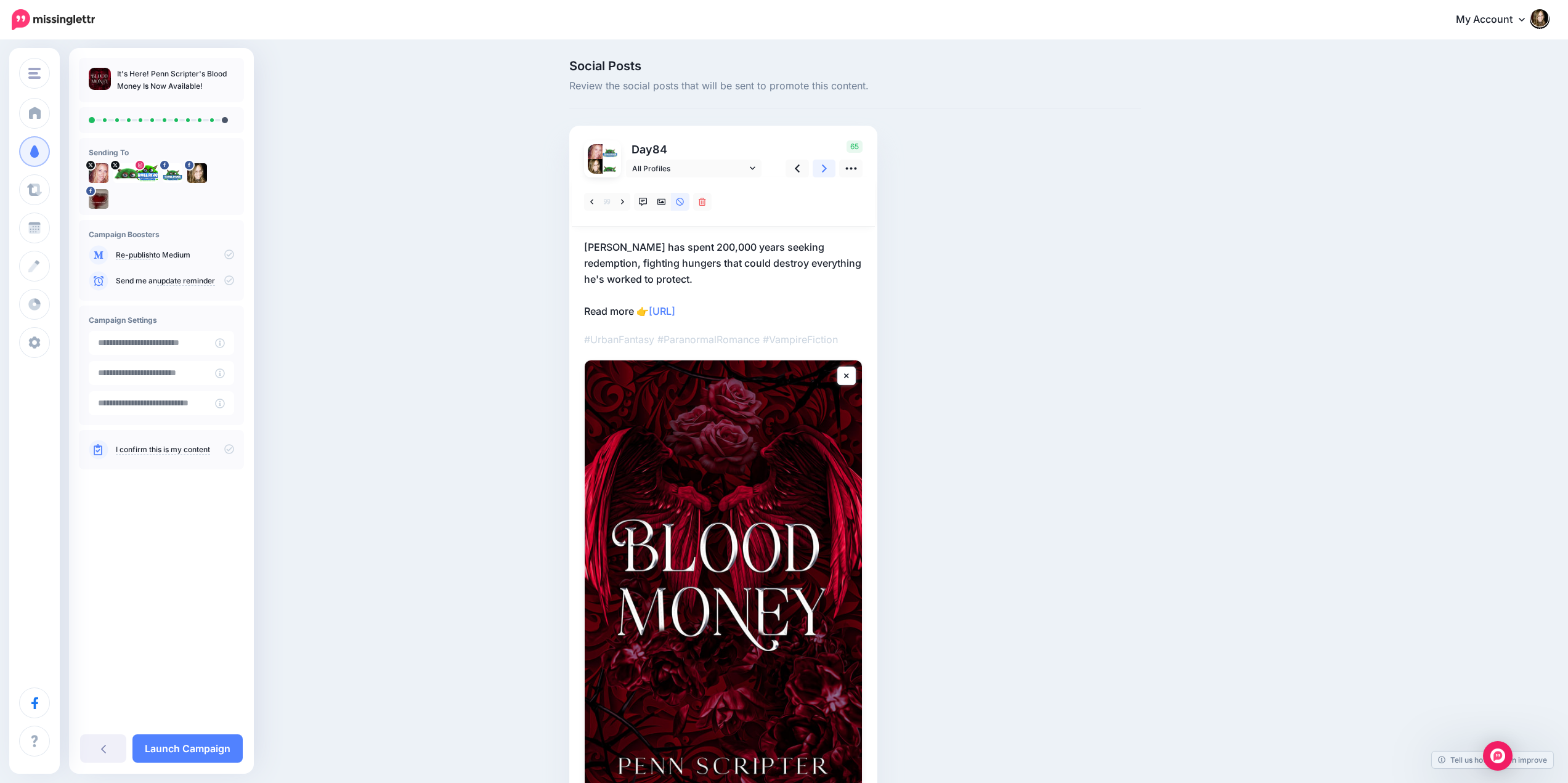
click at [825, 170] on link at bounding box center [824, 168] width 23 height 18
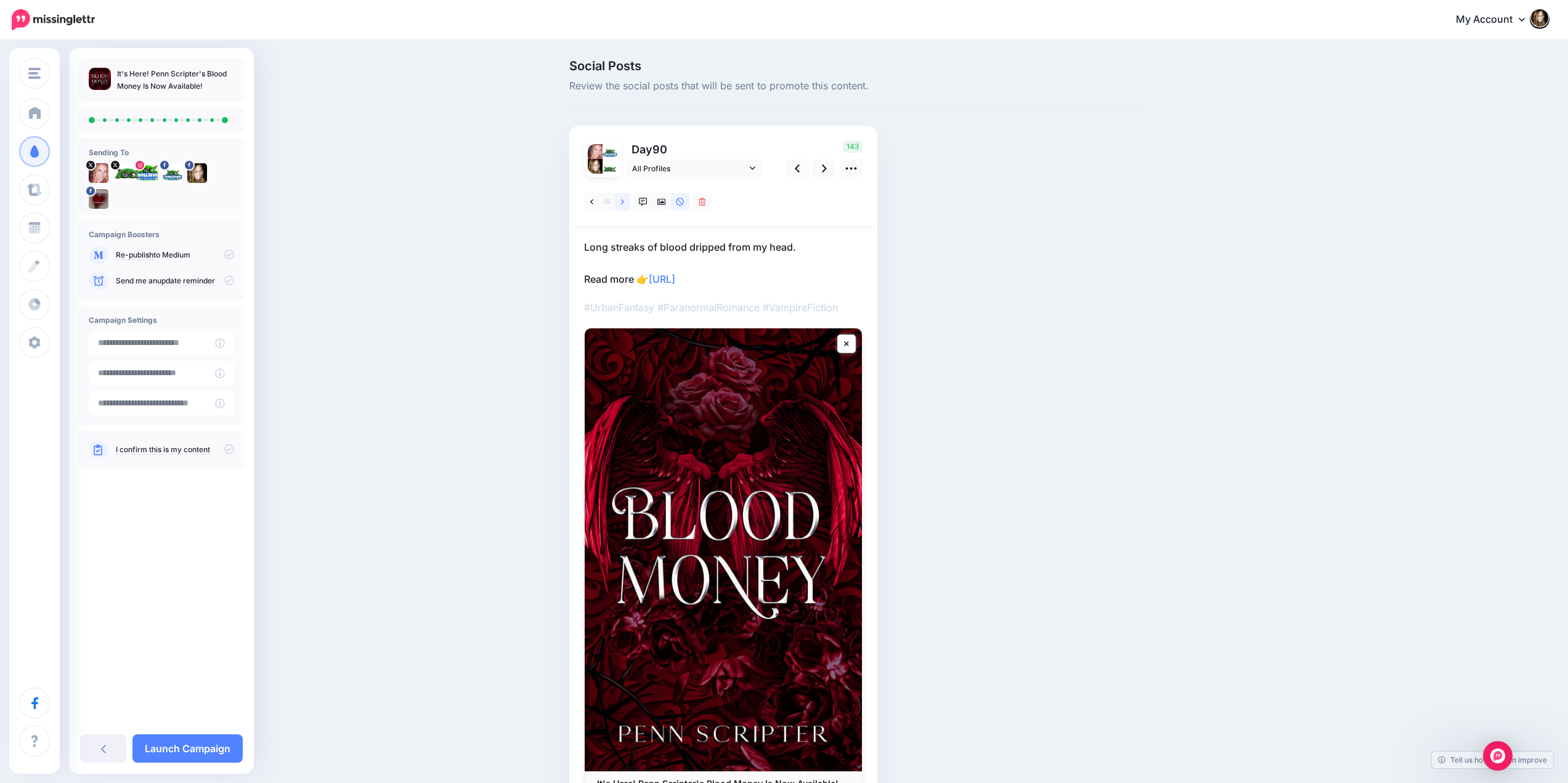
click at [623, 202] on link at bounding box center [622, 201] width 15 height 18
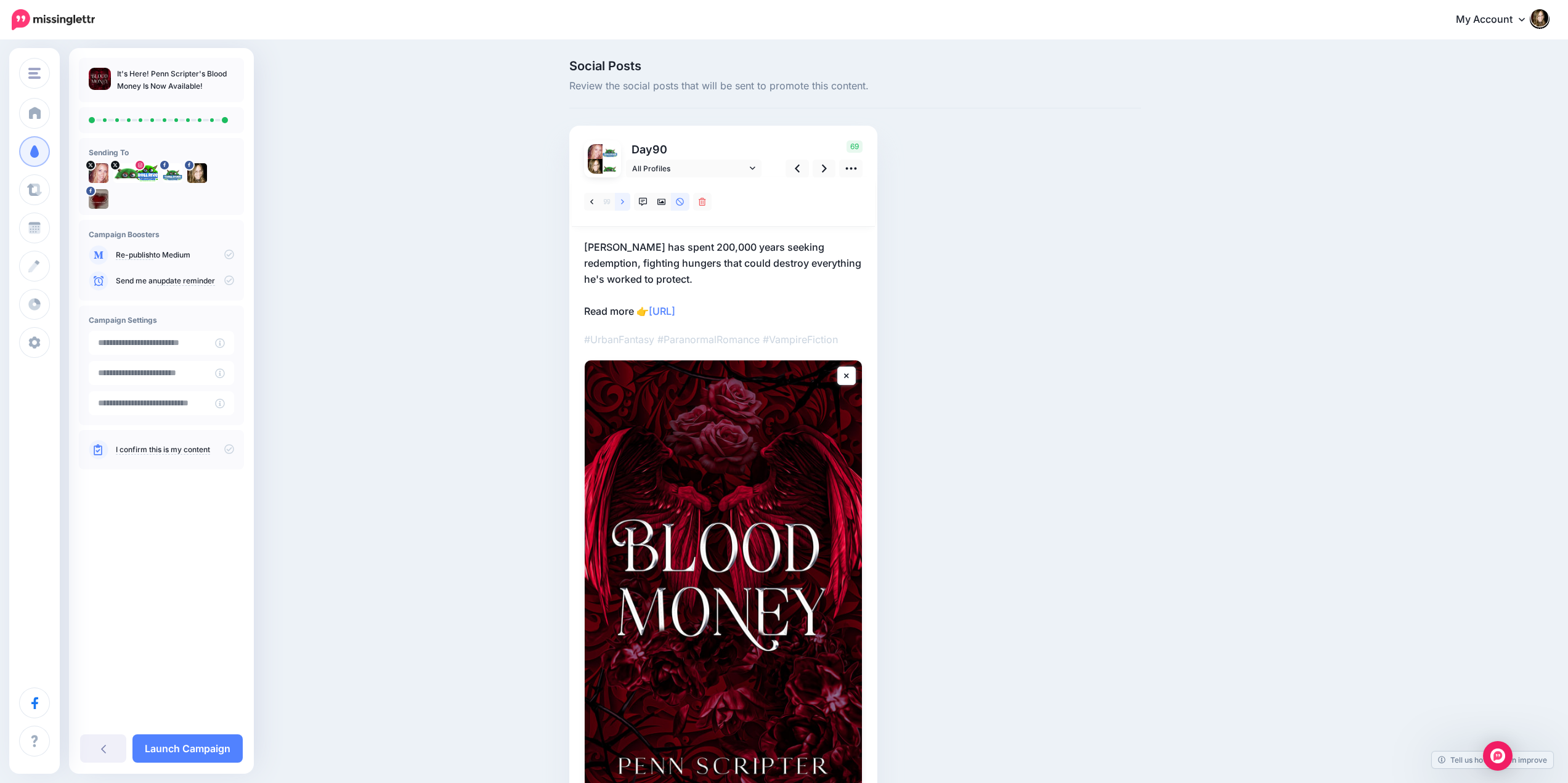
click at [623, 202] on link at bounding box center [622, 201] width 15 height 18
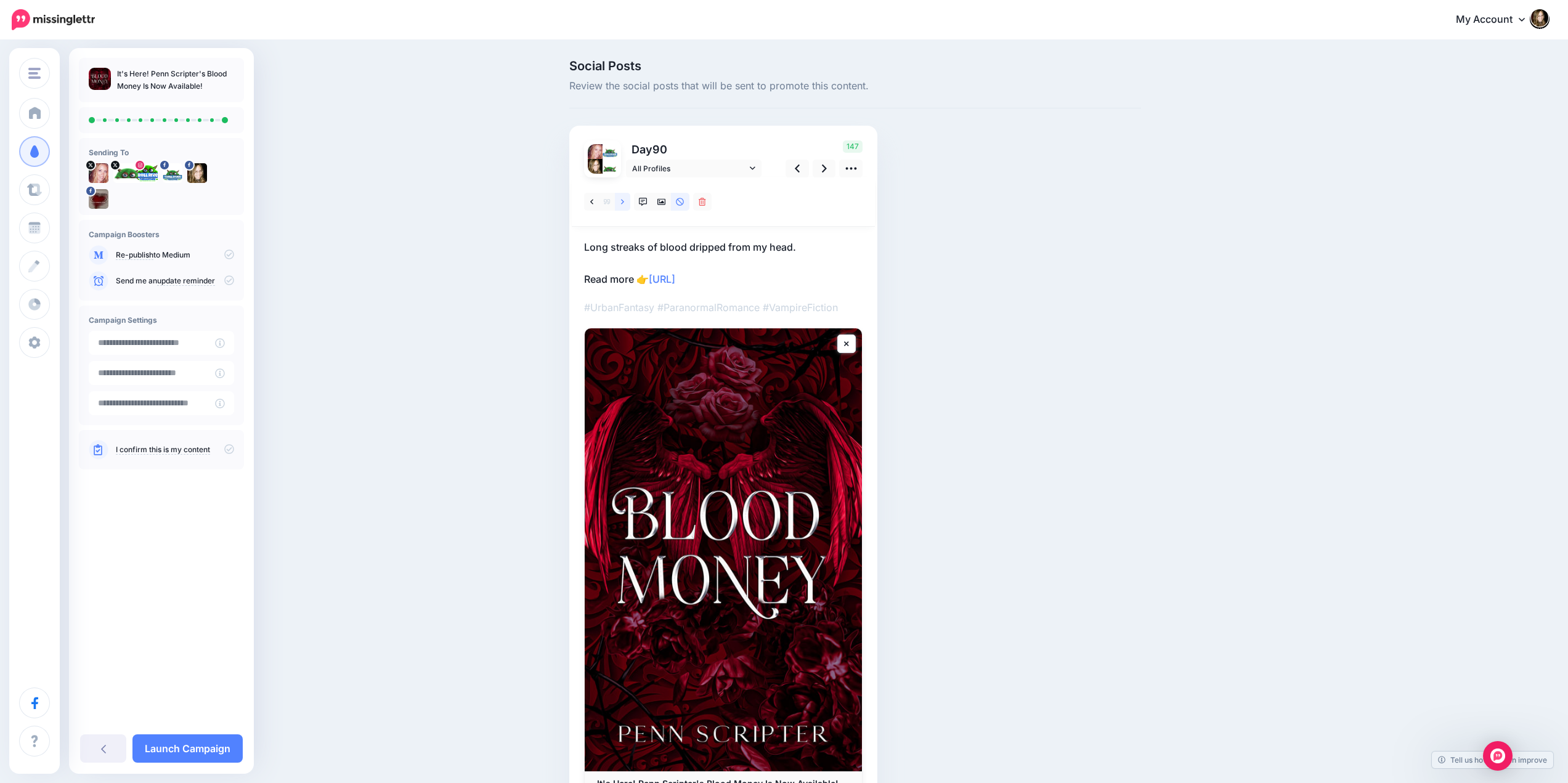
click at [623, 202] on link at bounding box center [622, 201] width 15 height 18
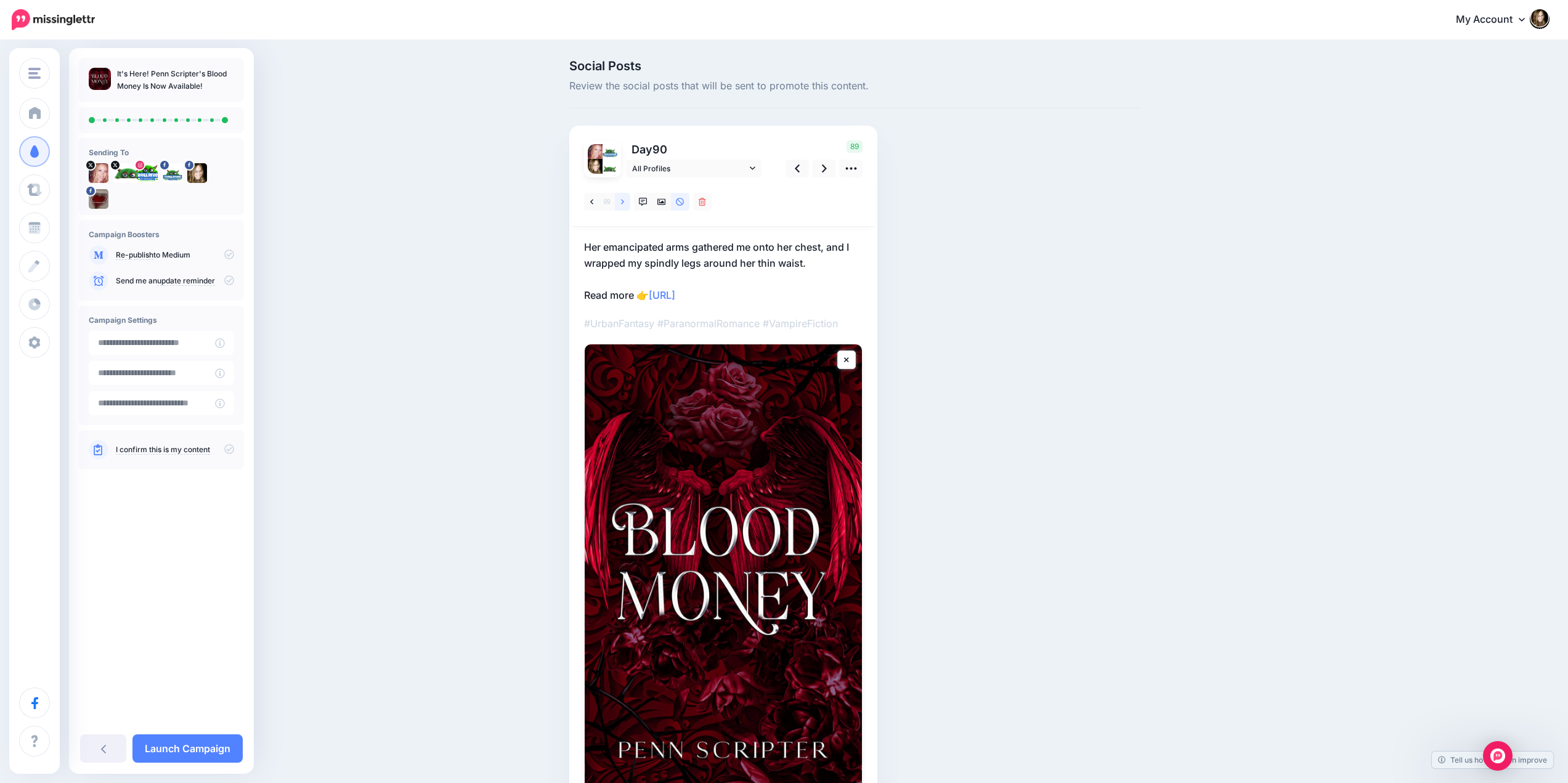
click at [623, 202] on link at bounding box center [622, 201] width 15 height 18
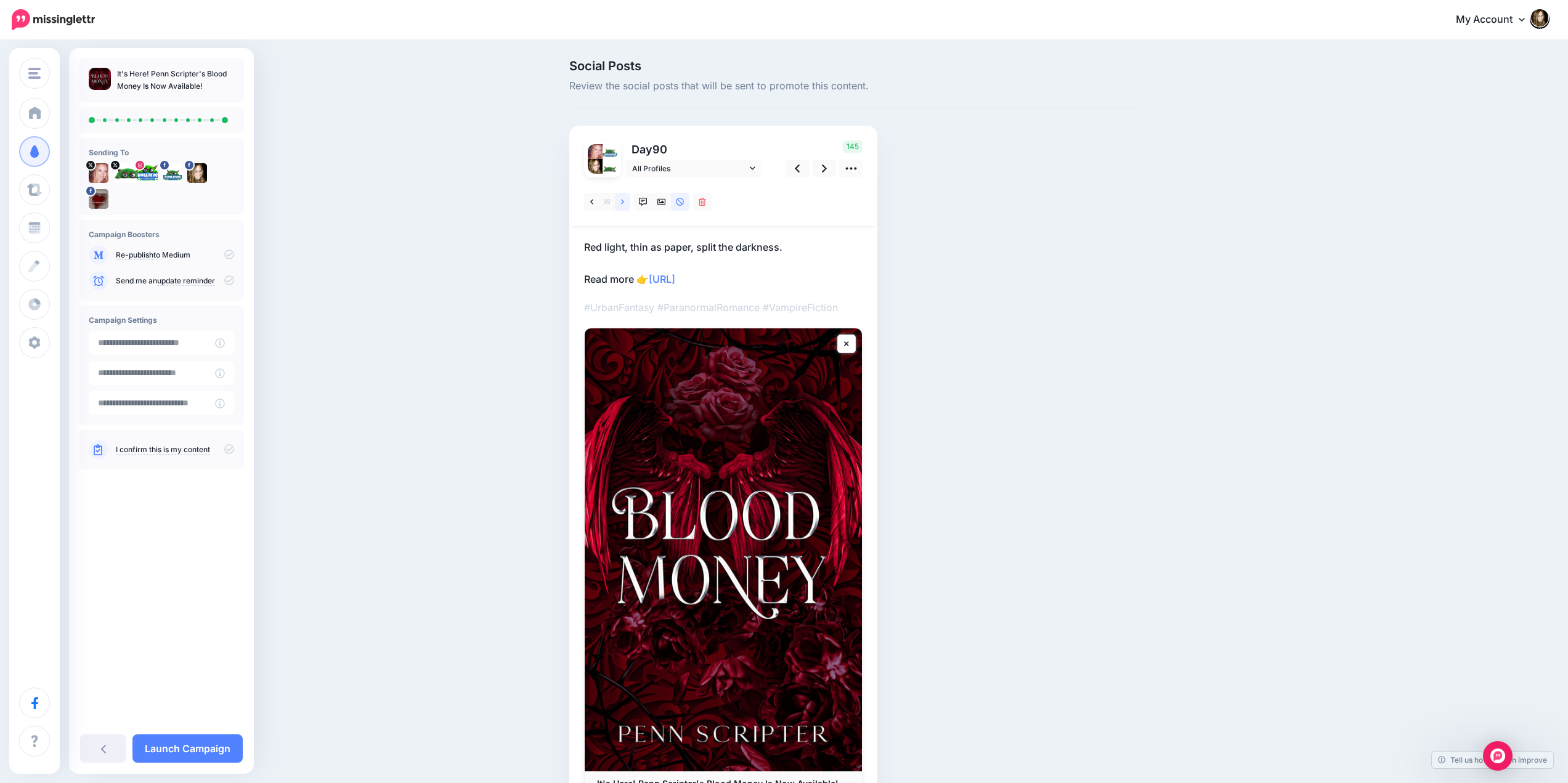
click at [623, 202] on link at bounding box center [622, 201] width 15 height 18
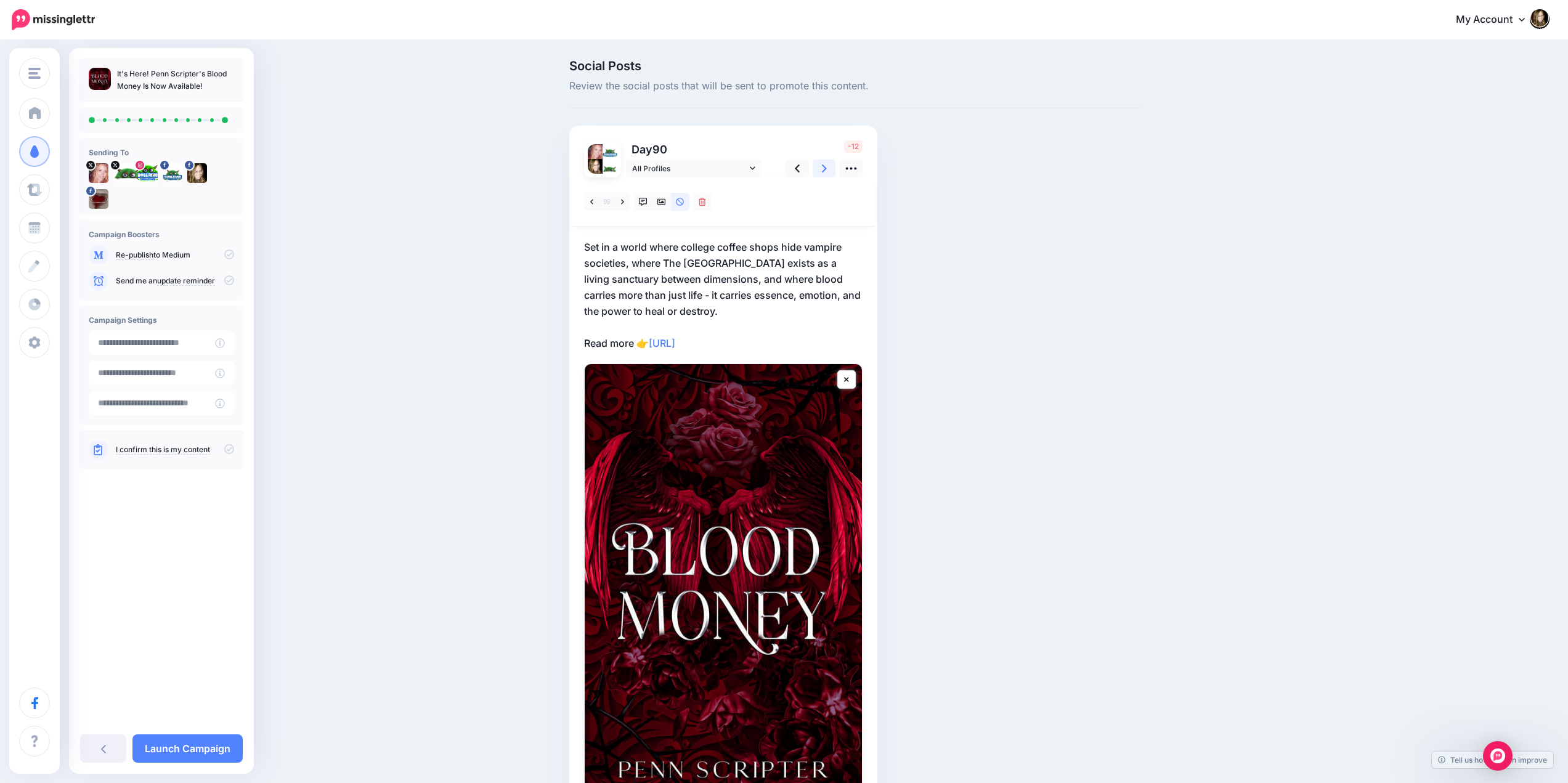
click at [826, 170] on link at bounding box center [824, 168] width 23 height 18
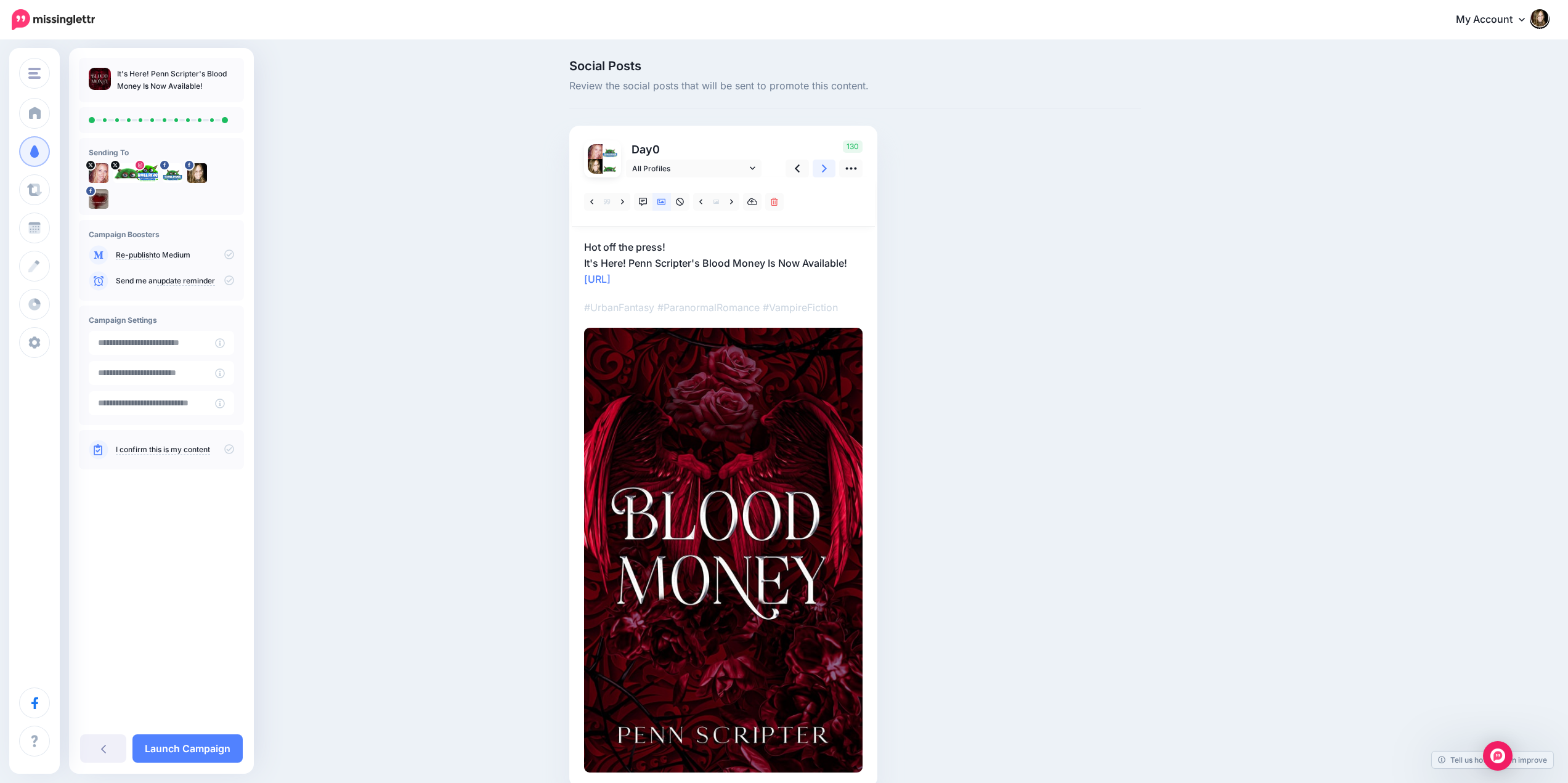
click at [826, 170] on link at bounding box center [824, 168] width 23 height 18
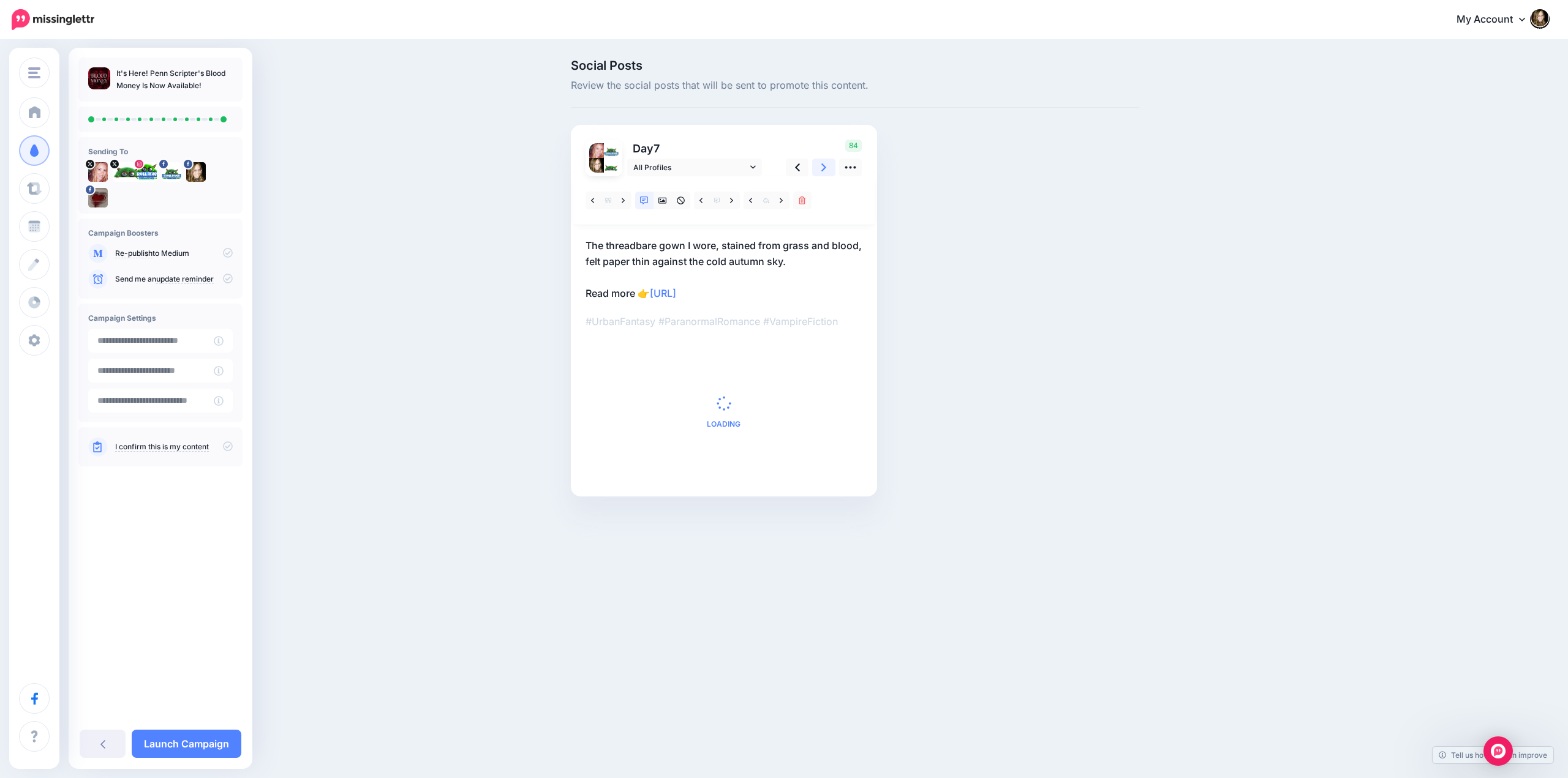
click at [821, 169] on link at bounding box center [823, 167] width 23 height 18
click at [821, 169] on icon at bounding box center [823, 168] width 5 height 13
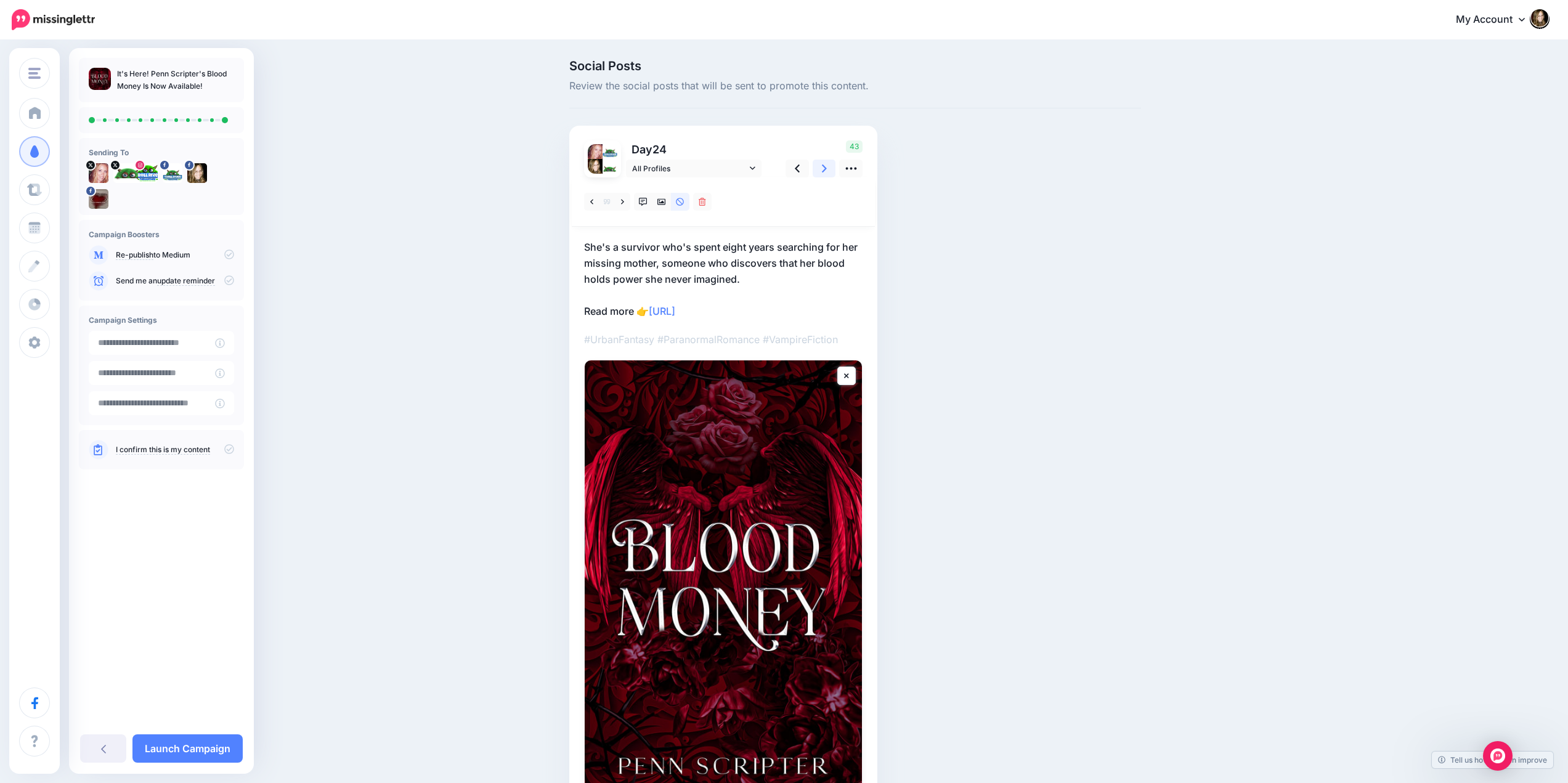
click at [826, 170] on icon at bounding box center [824, 169] width 5 height 13
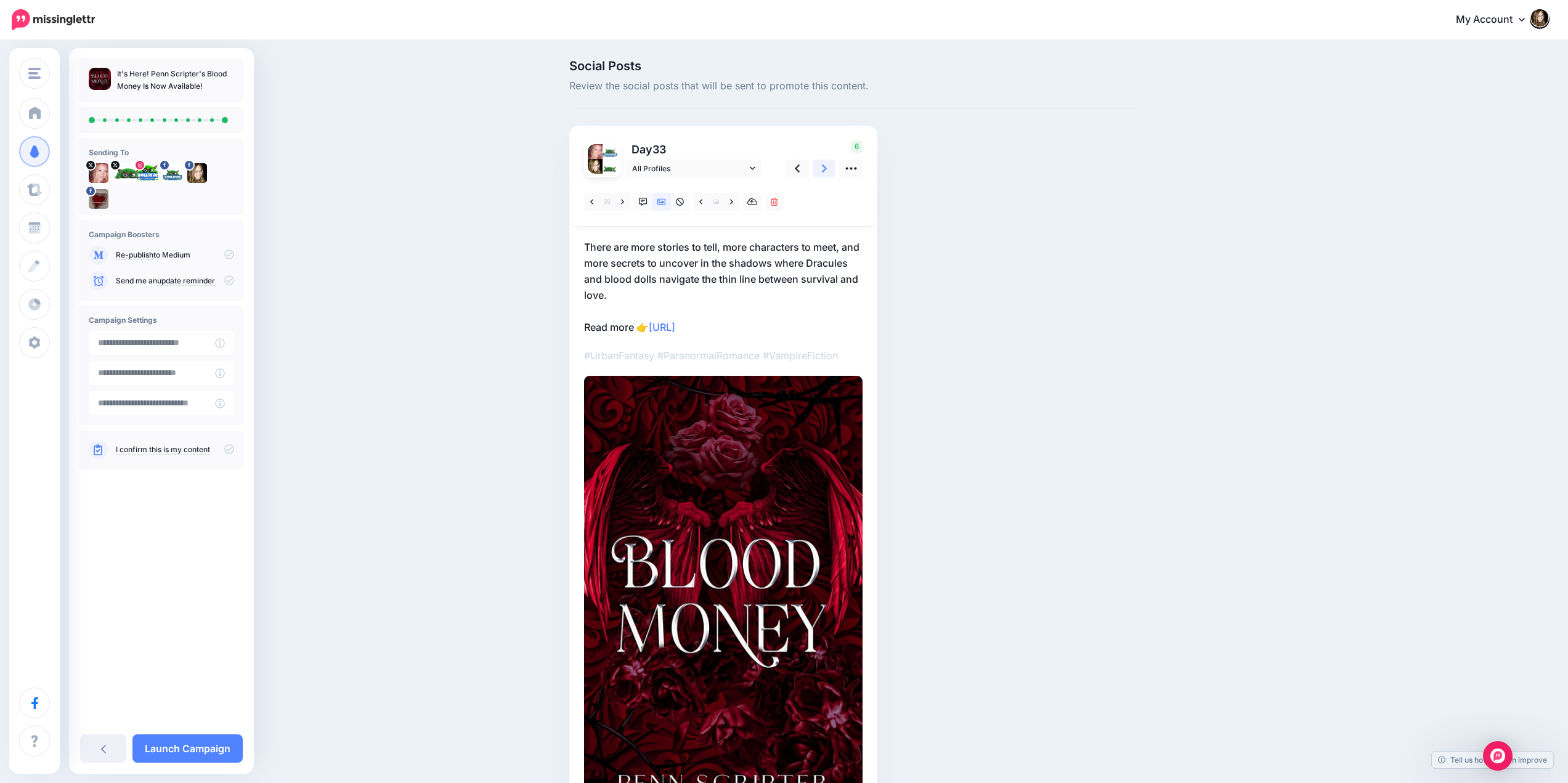
click at [826, 170] on icon at bounding box center [824, 169] width 5 height 13
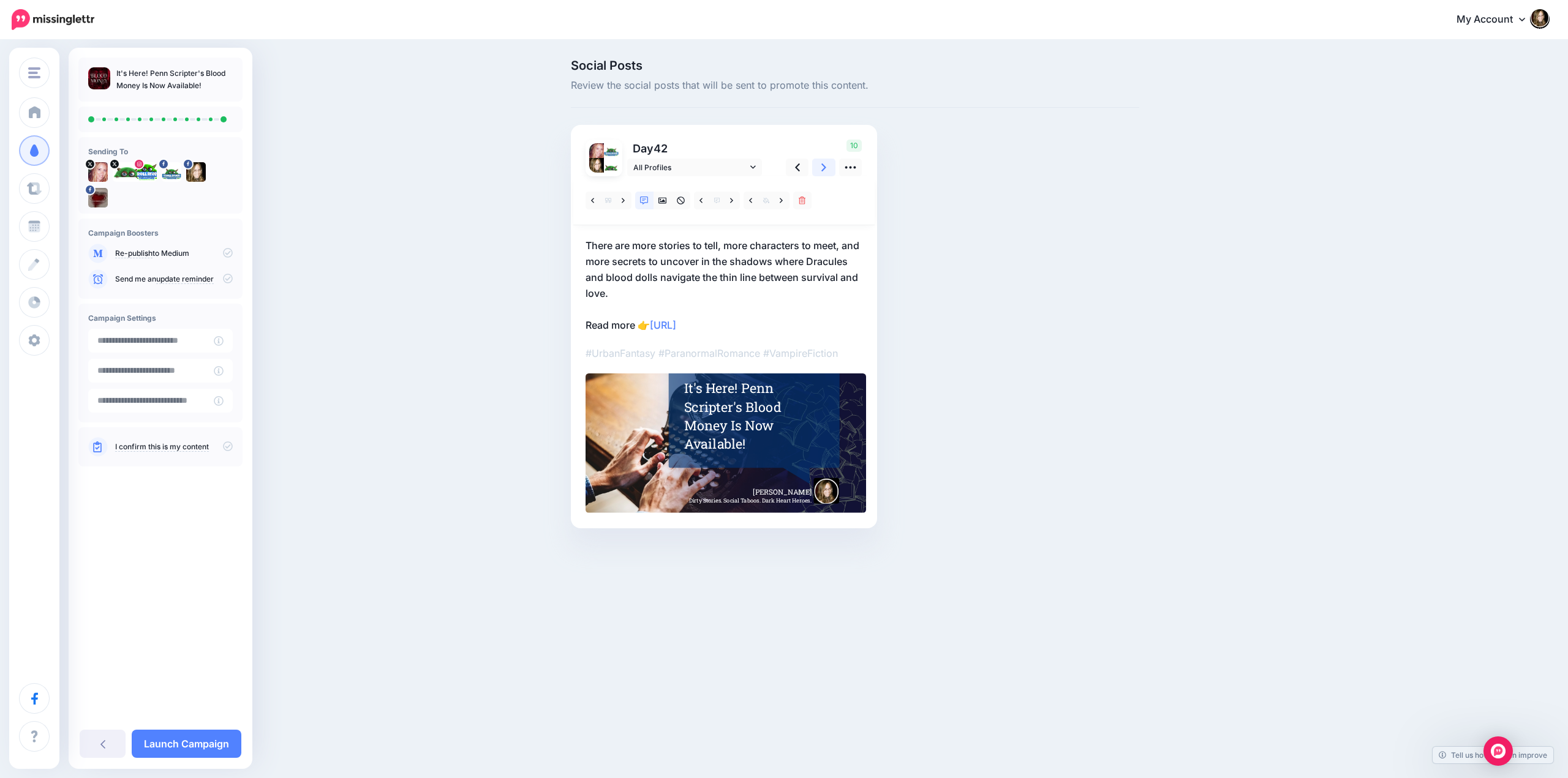
click at [821, 169] on icon at bounding box center [823, 168] width 5 height 13
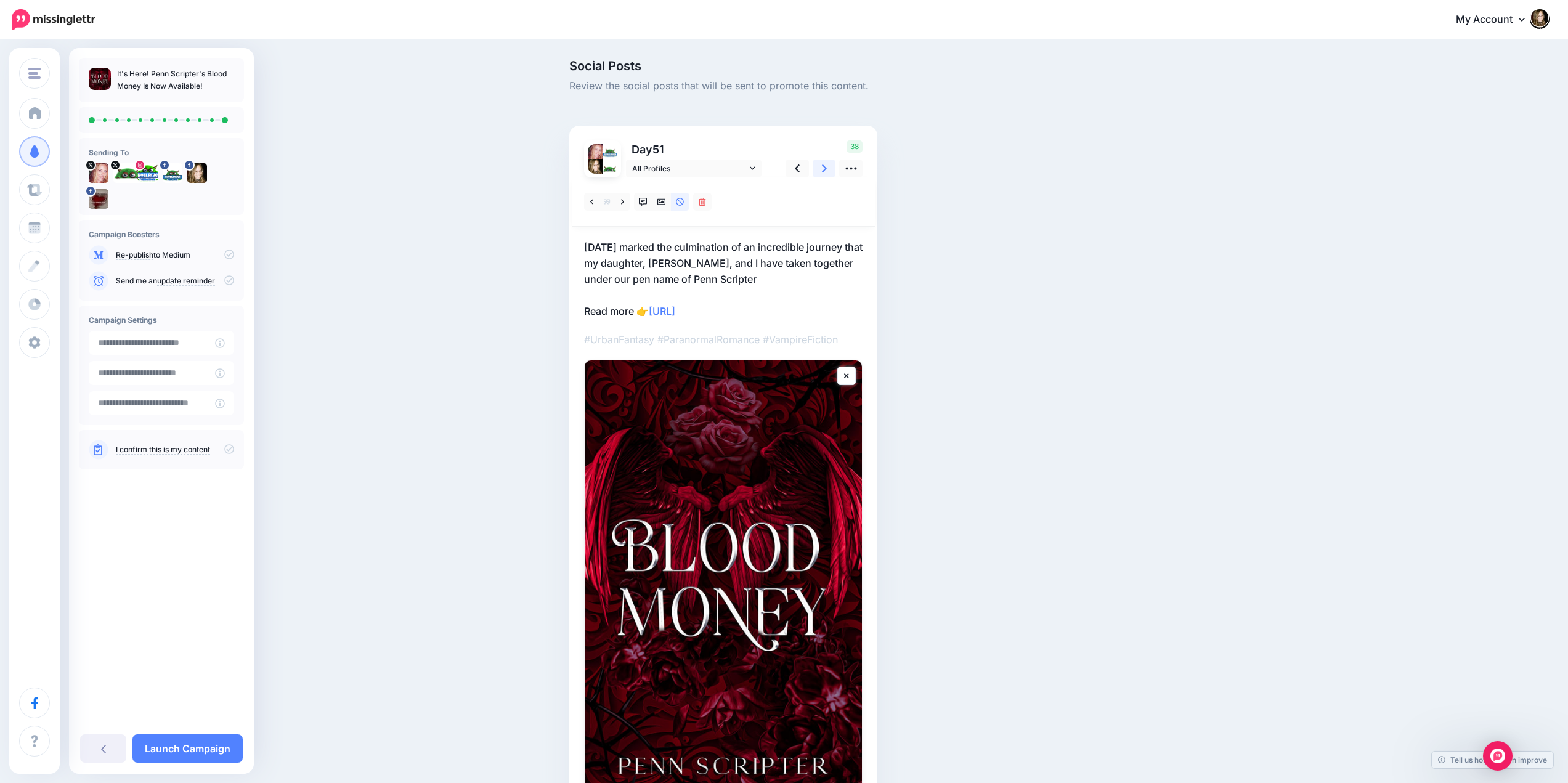
click at [826, 170] on icon at bounding box center [824, 169] width 5 height 13
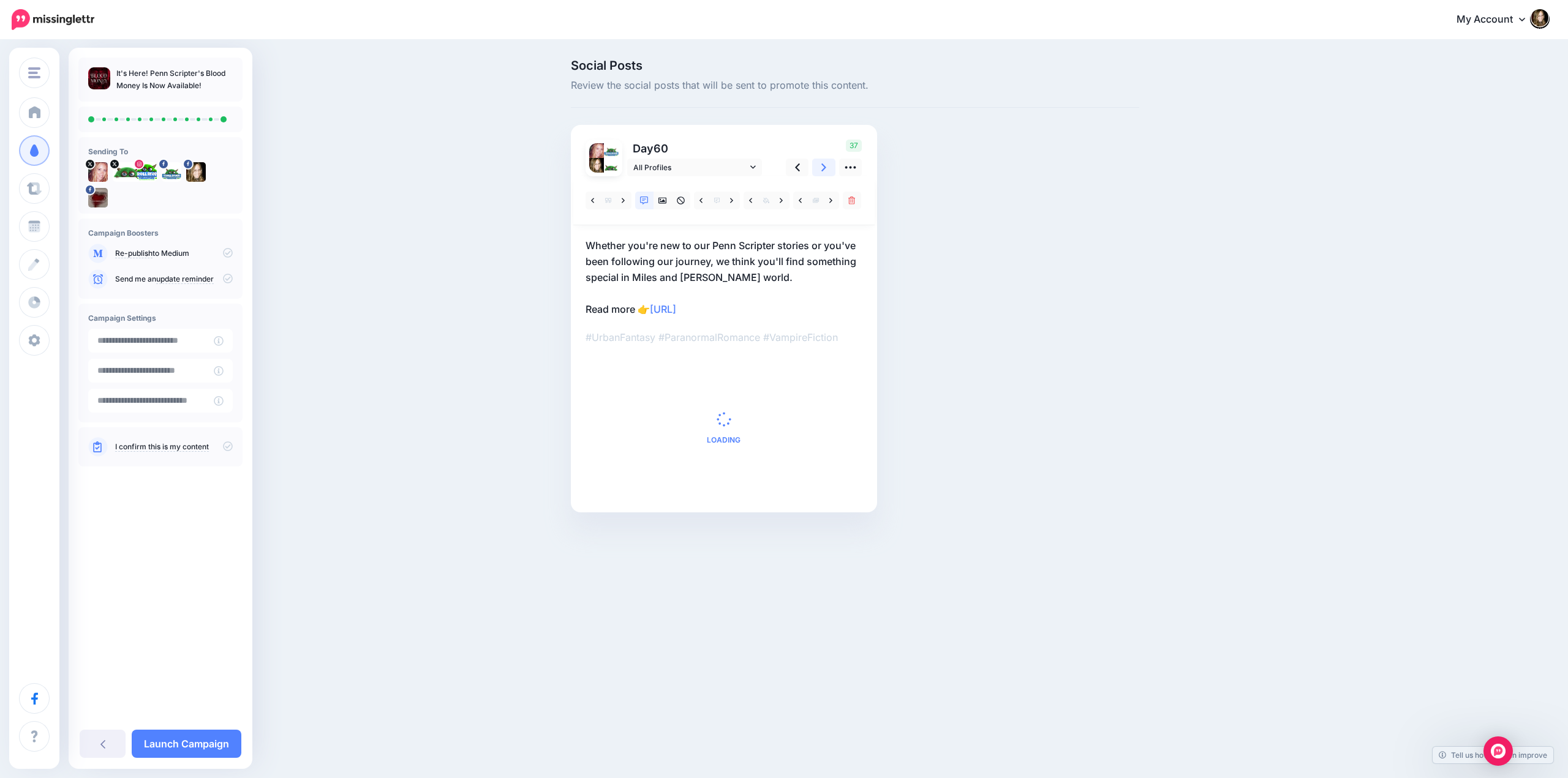
click at [821, 169] on icon at bounding box center [823, 168] width 5 height 13
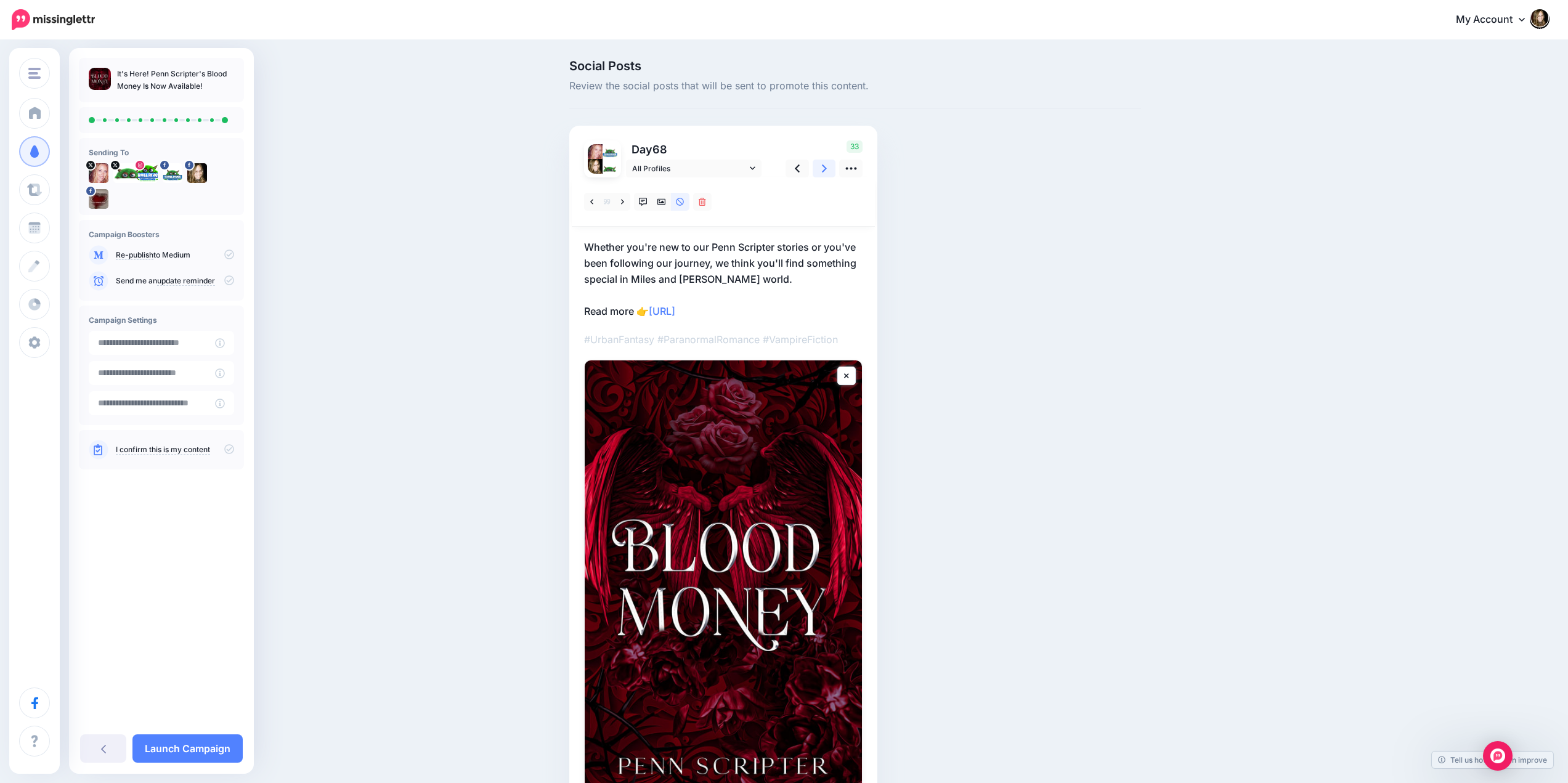
click at [826, 170] on icon at bounding box center [824, 169] width 5 height 13
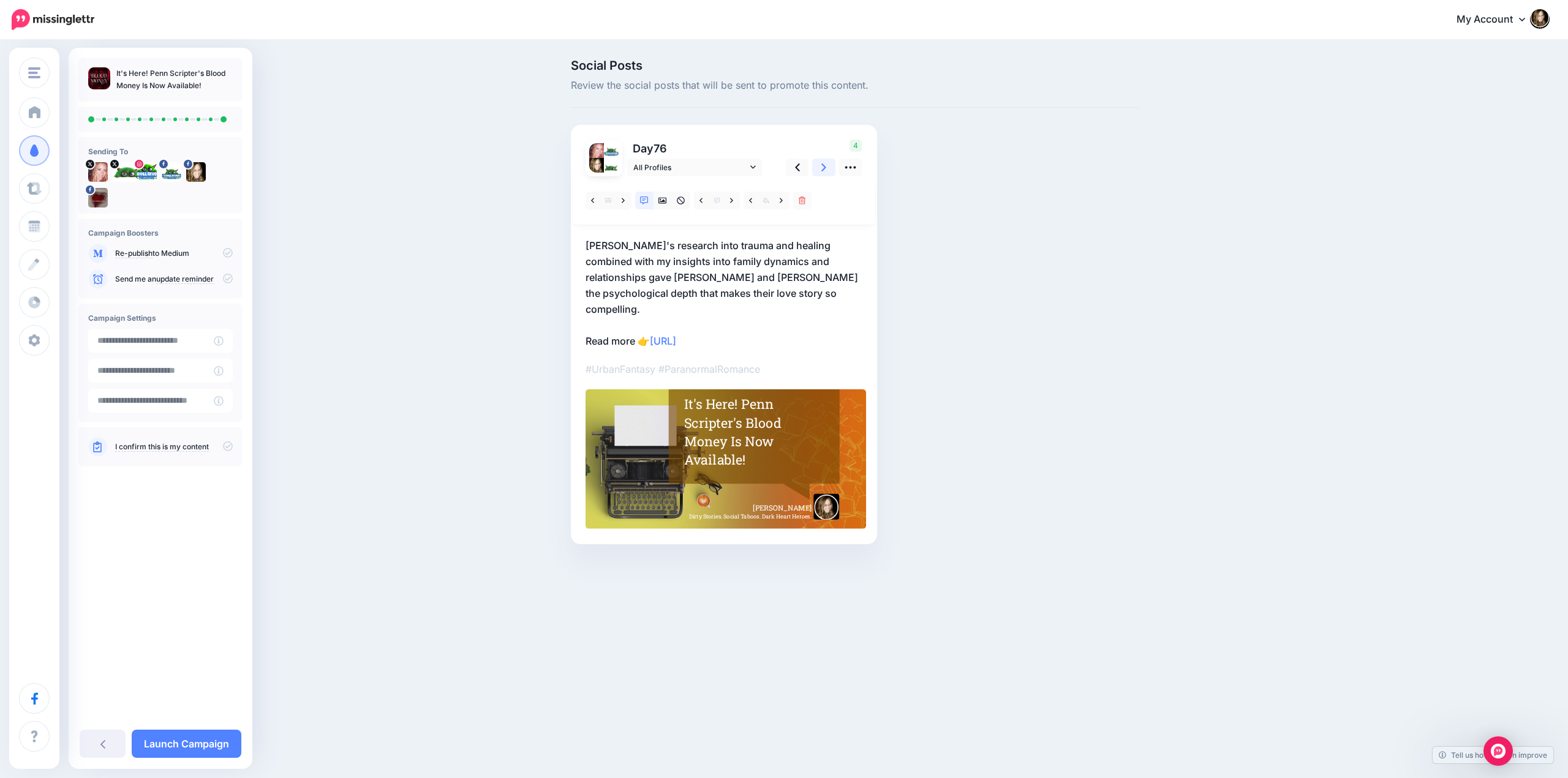
click at [821, 169] on icon at bounding box center [823, 168] width 5 height 13
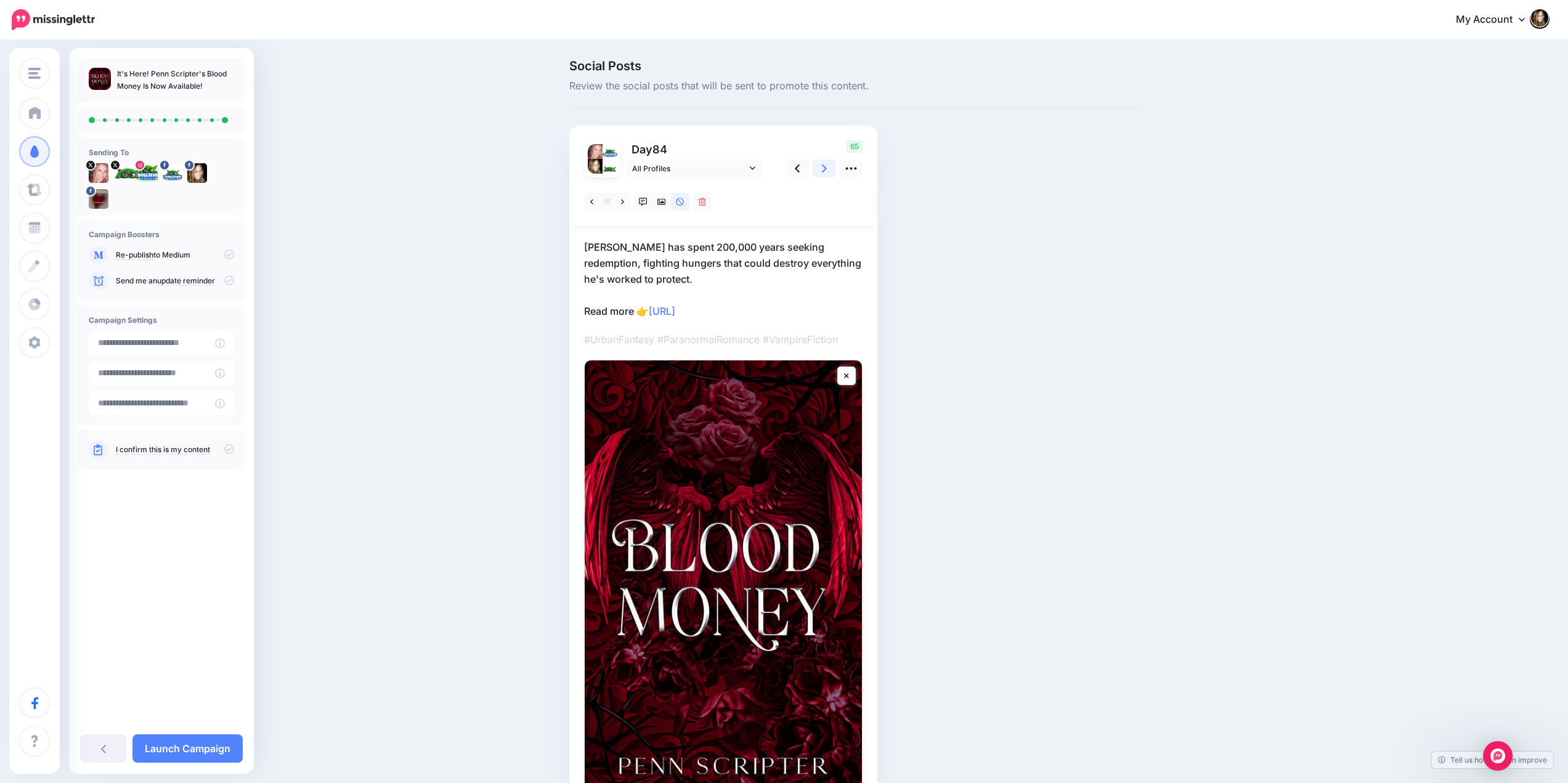
click at [826, 170] on icon at bounding box center [824, 169] width 5 height 13
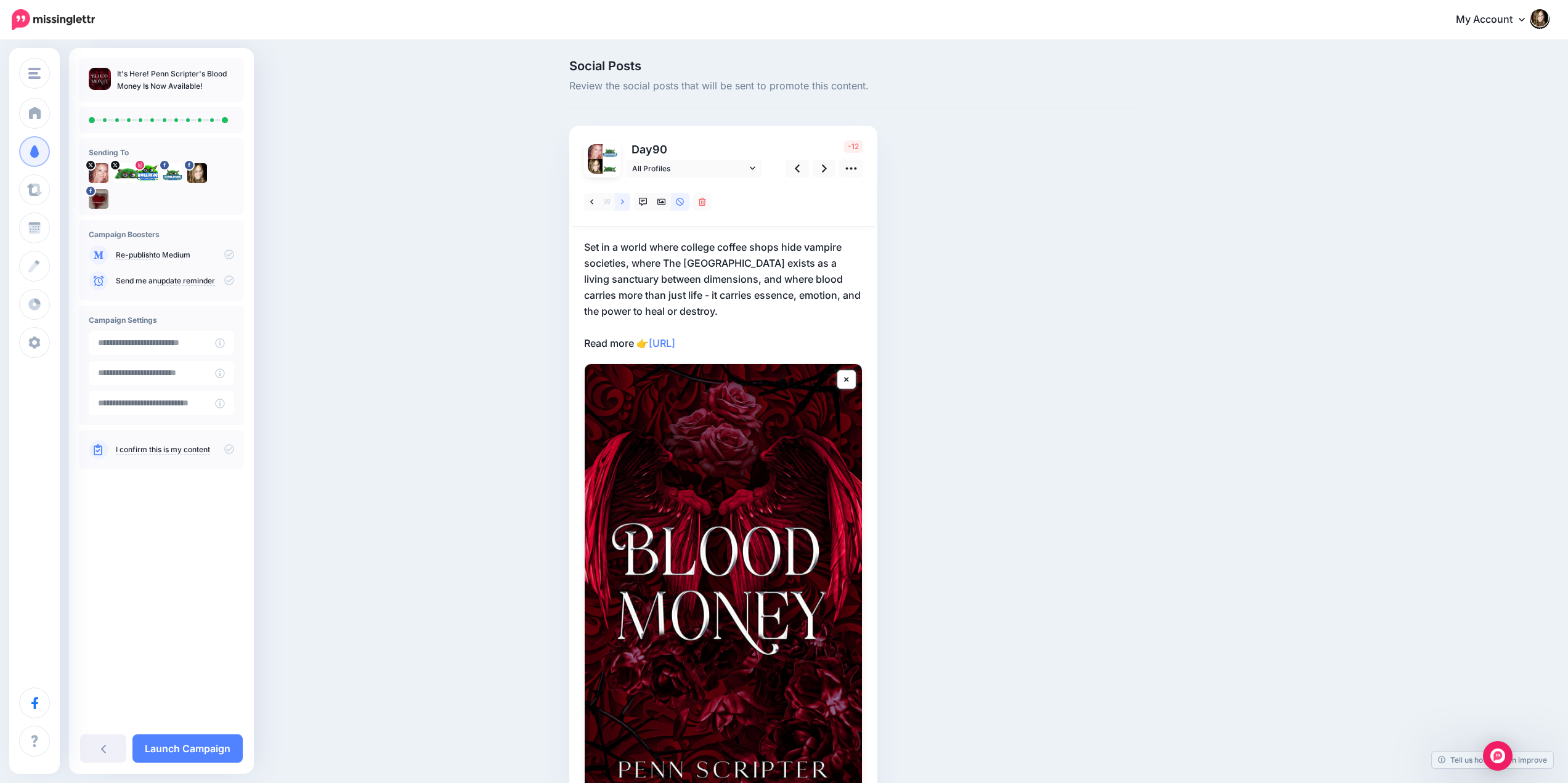
click at [624, 200] on icon at bounding box center [622, 201] width 3 height 5
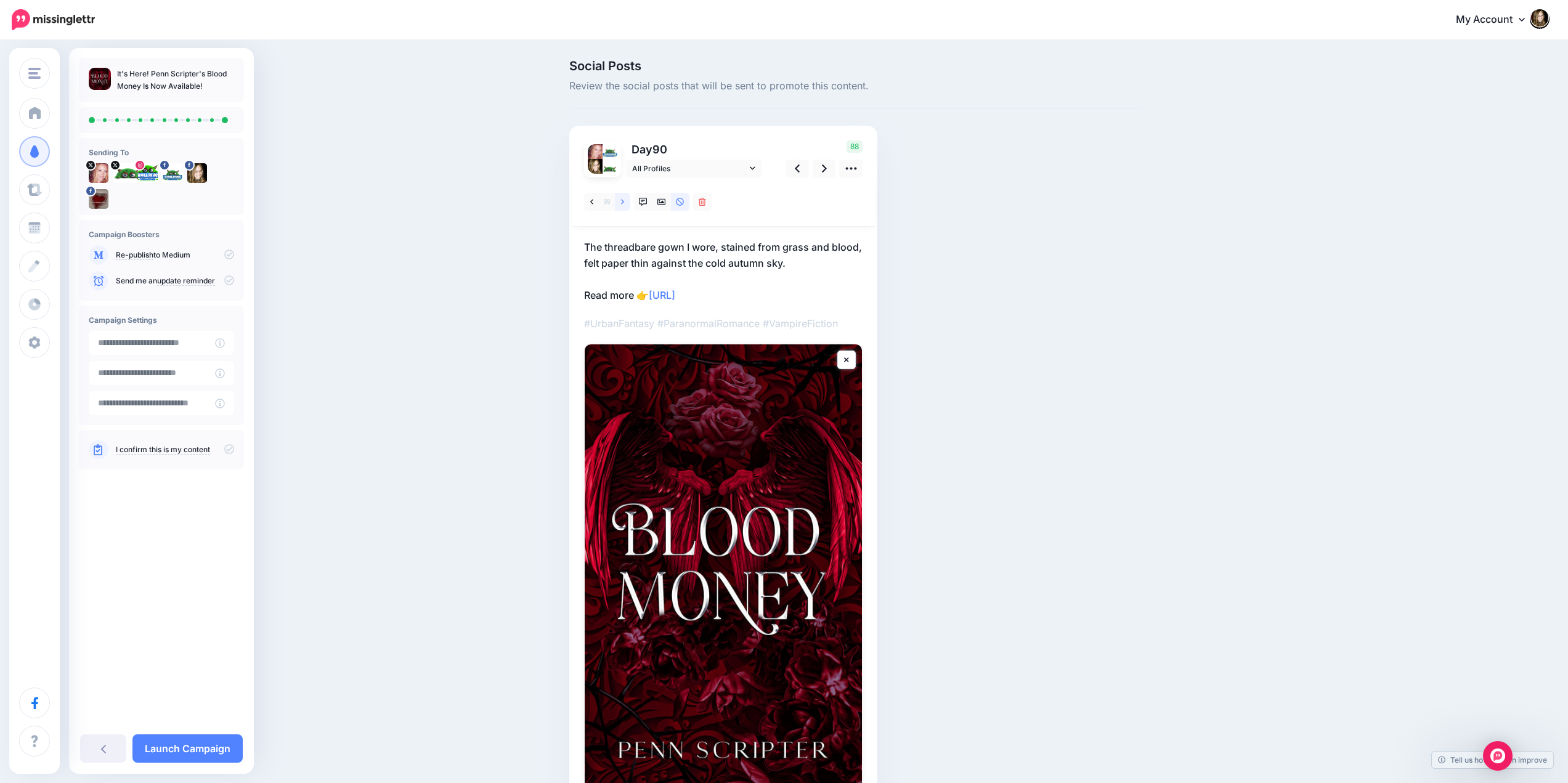
click at [624, 200] on icon at bounding box center [622, 201] width 3 height 5
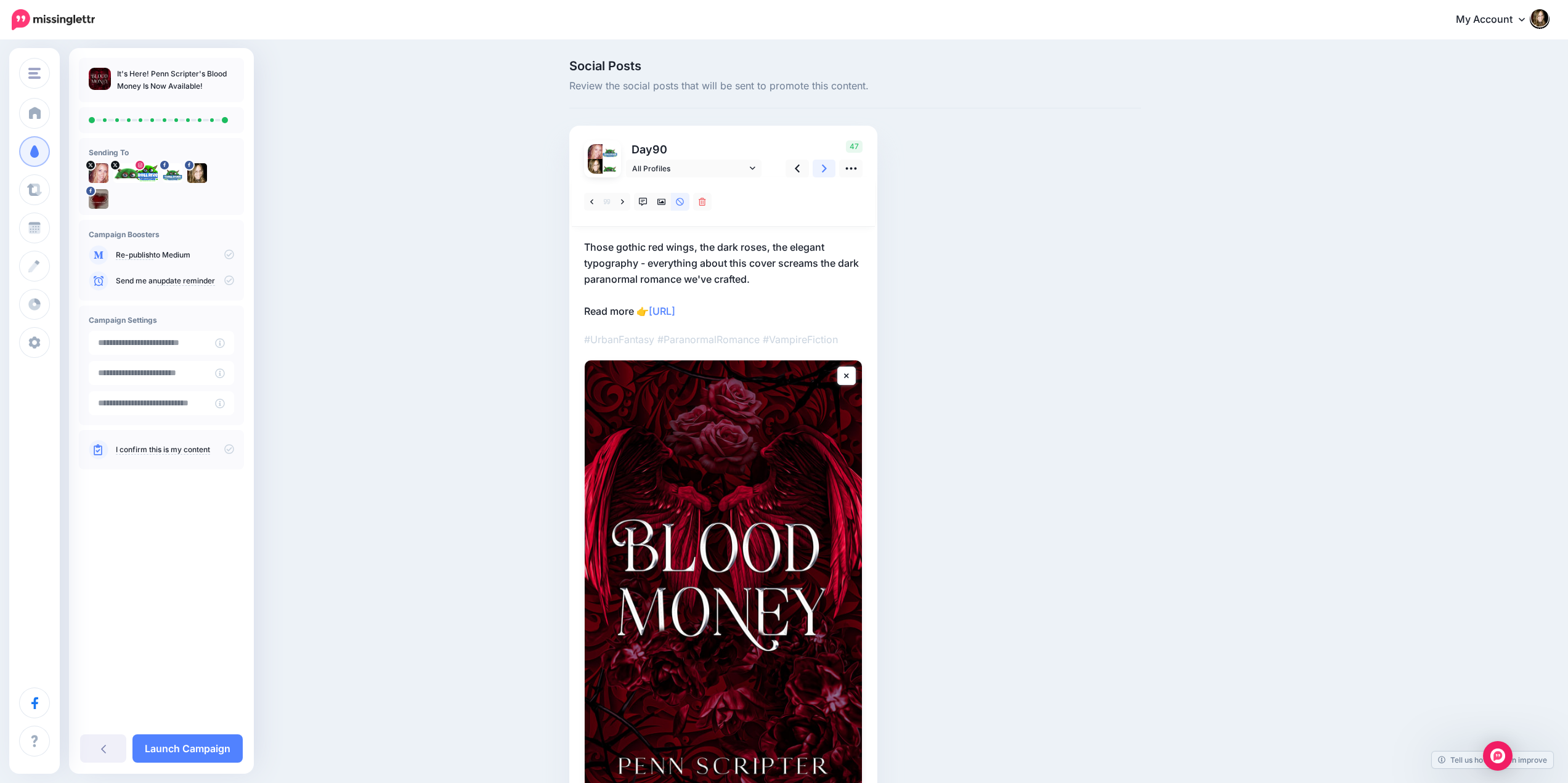
click at [827, 173] on icon at bounding box center [824, 169] width 5 height 13
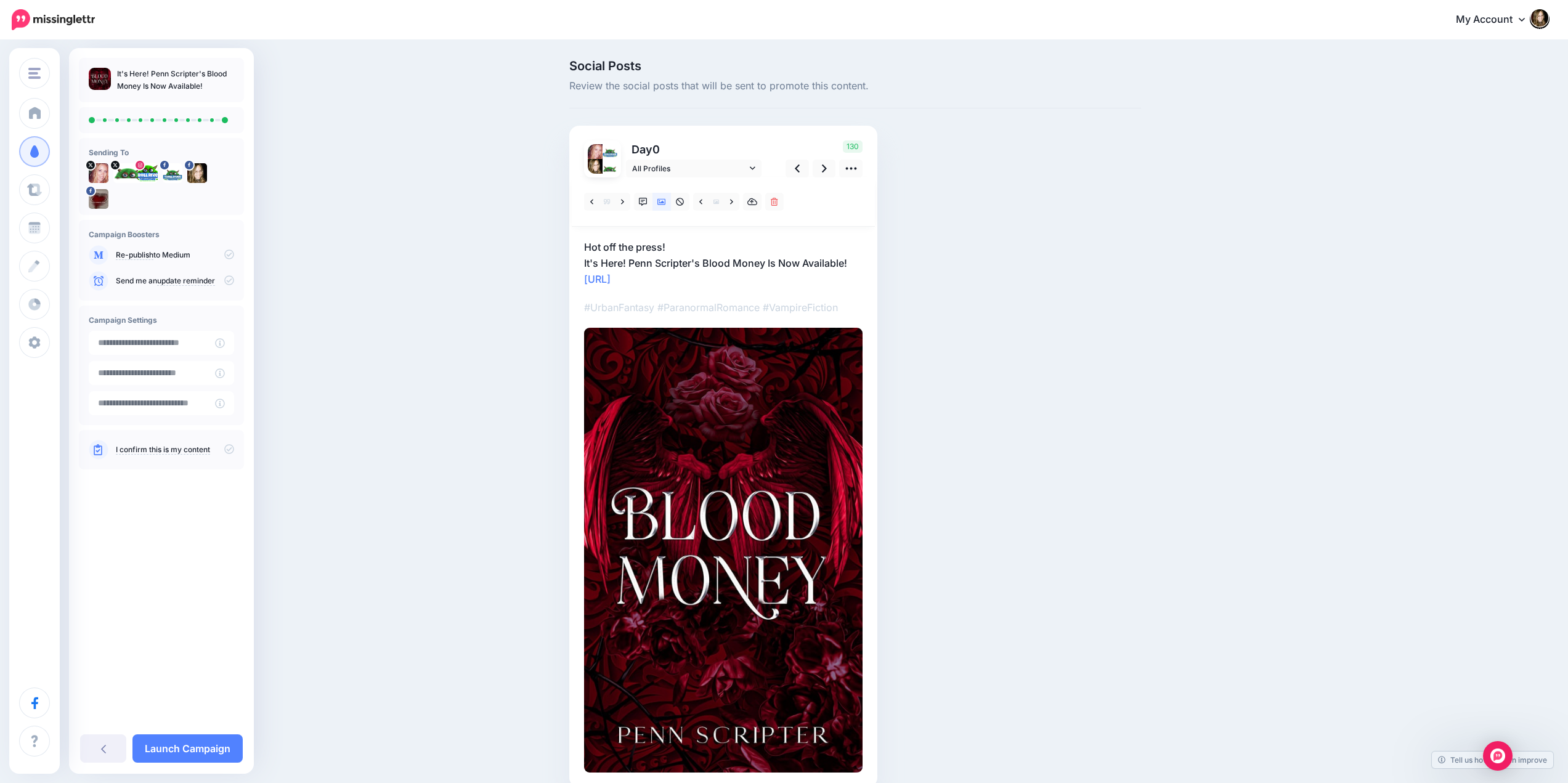
click at [230, 254] on icon at bounding box center [229, 254] width 10 height 10
click at [226, 449] on icon at bounding box center [229, 449] width 10 height 10
click at [173, 746] on link "Launch Campaign" at bounding box center [187, 748] width 110 height 28
